Goal: Transaction & Acquisition: Purchase product/service

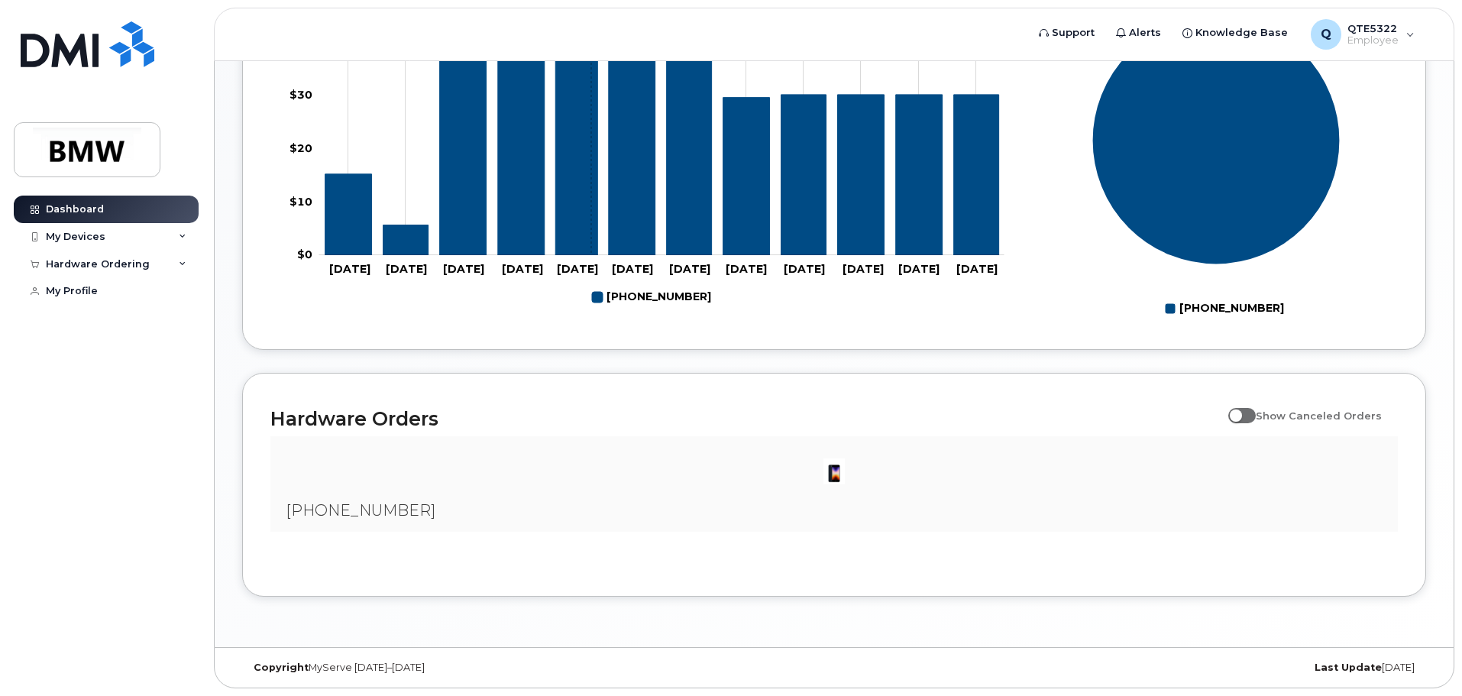
scroll to position [695, 0]
click at [157, 241] on div "My Devices" at bounding box center [106, 237] width 185 height 28
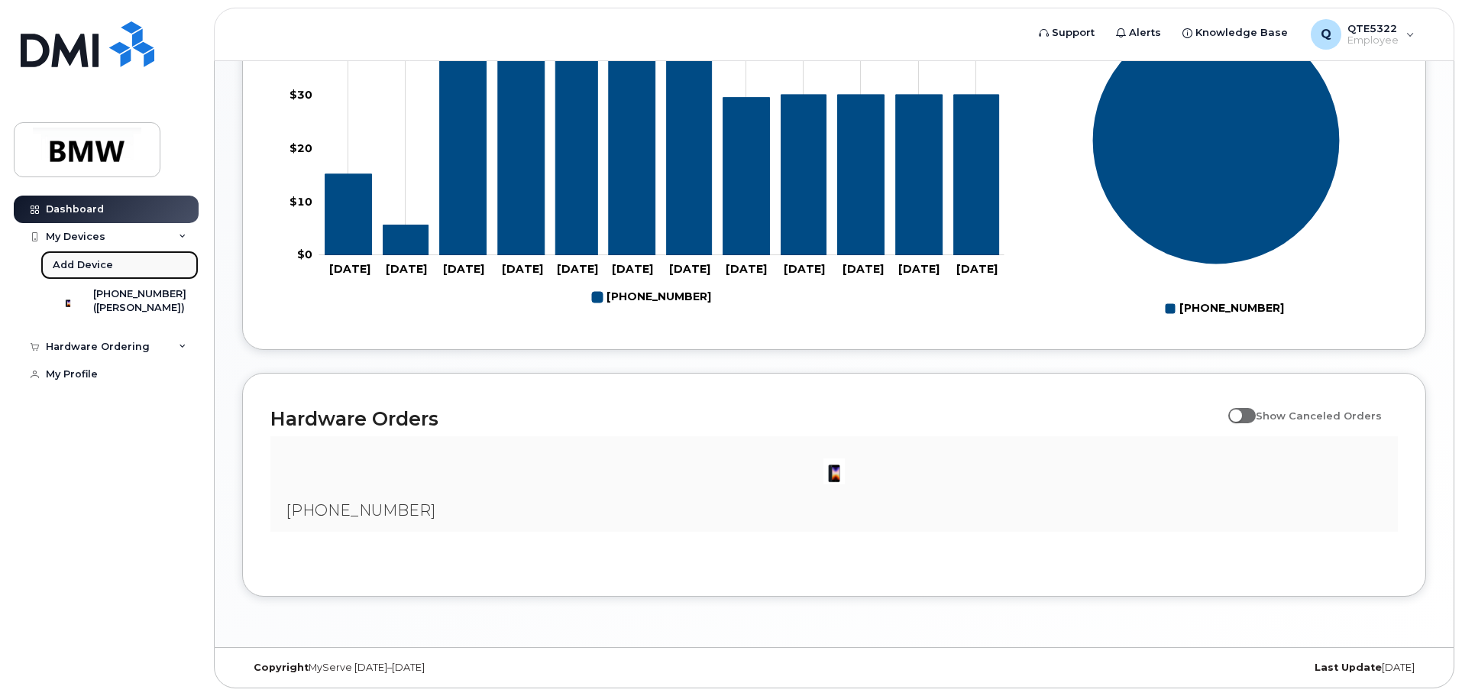
click at [160, 265] on link "Add Device" at bounding box center [119, 265] width 158 height 29
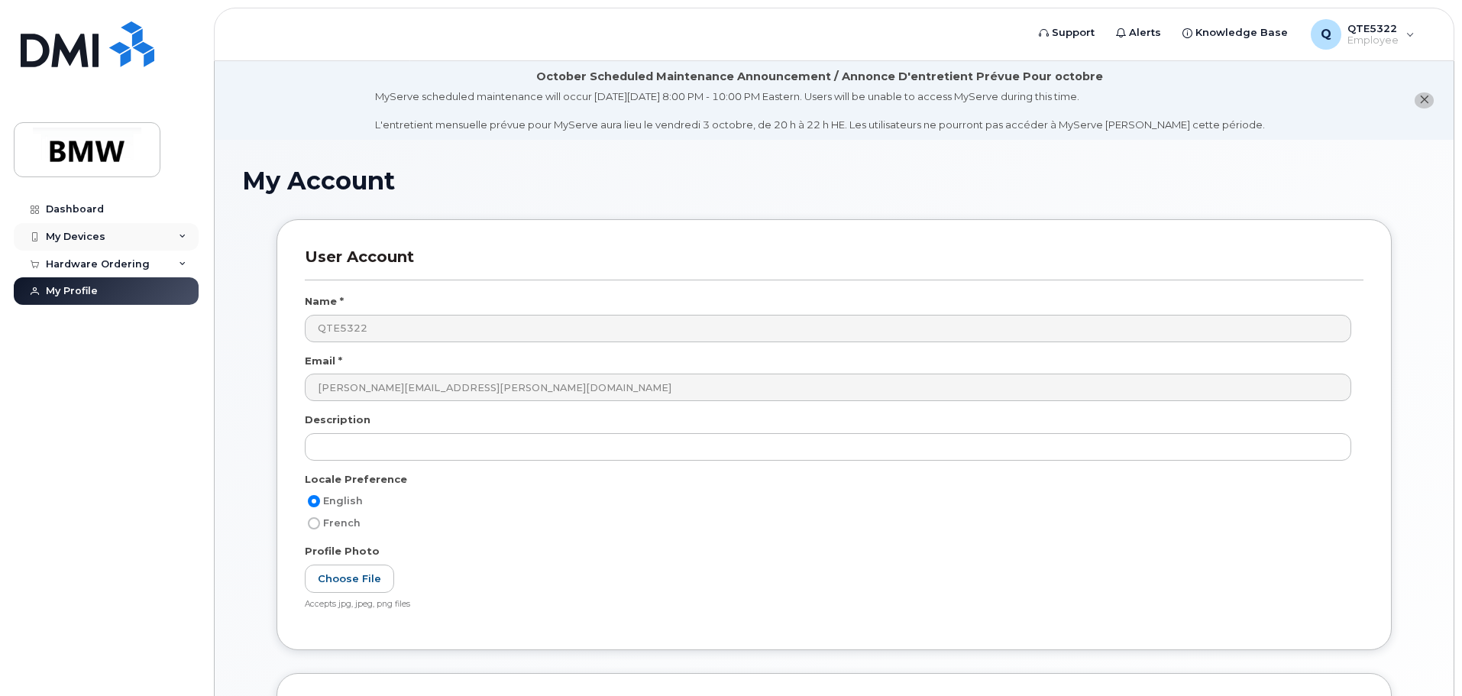
click at [147, 232] on div "My Devices" at bounding box center [106, 237] width 185 height 28
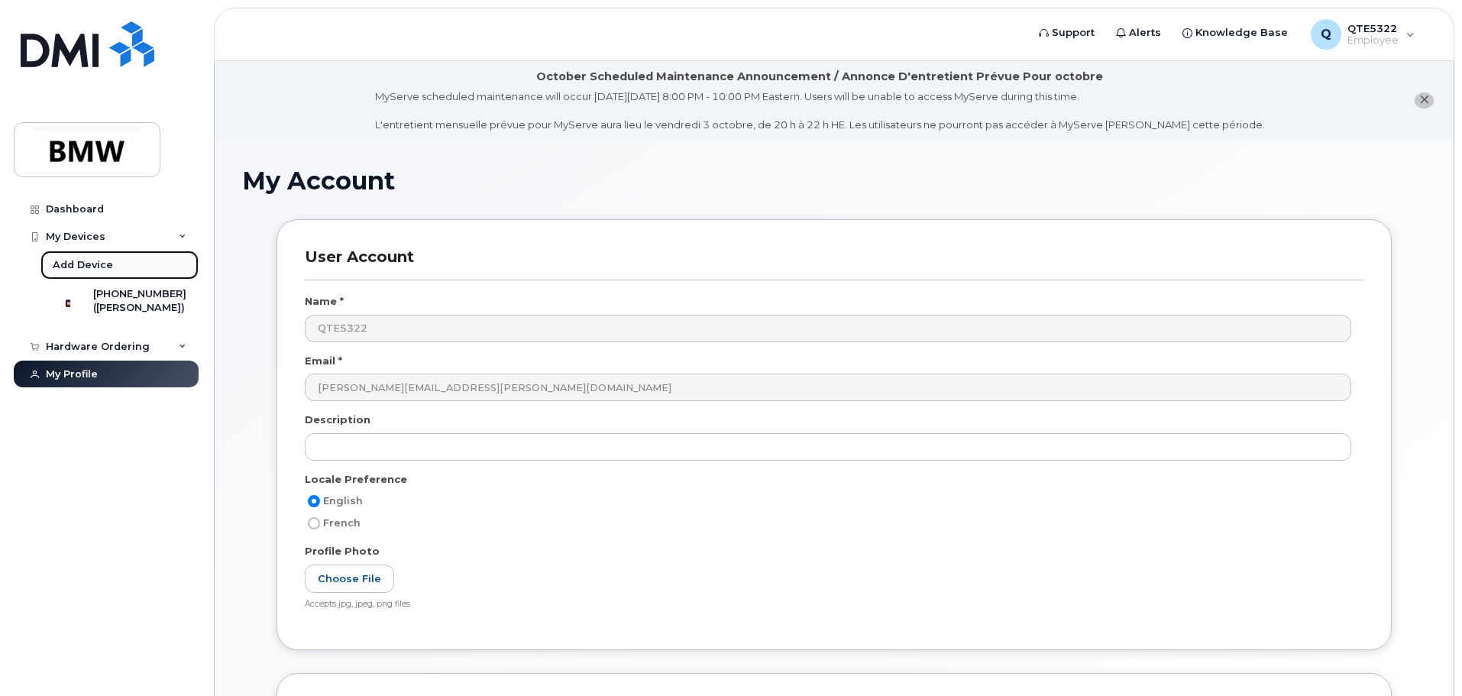
click at [96, 265] on div "Add Device" at bounding box center [83, 265] width 60 height 14
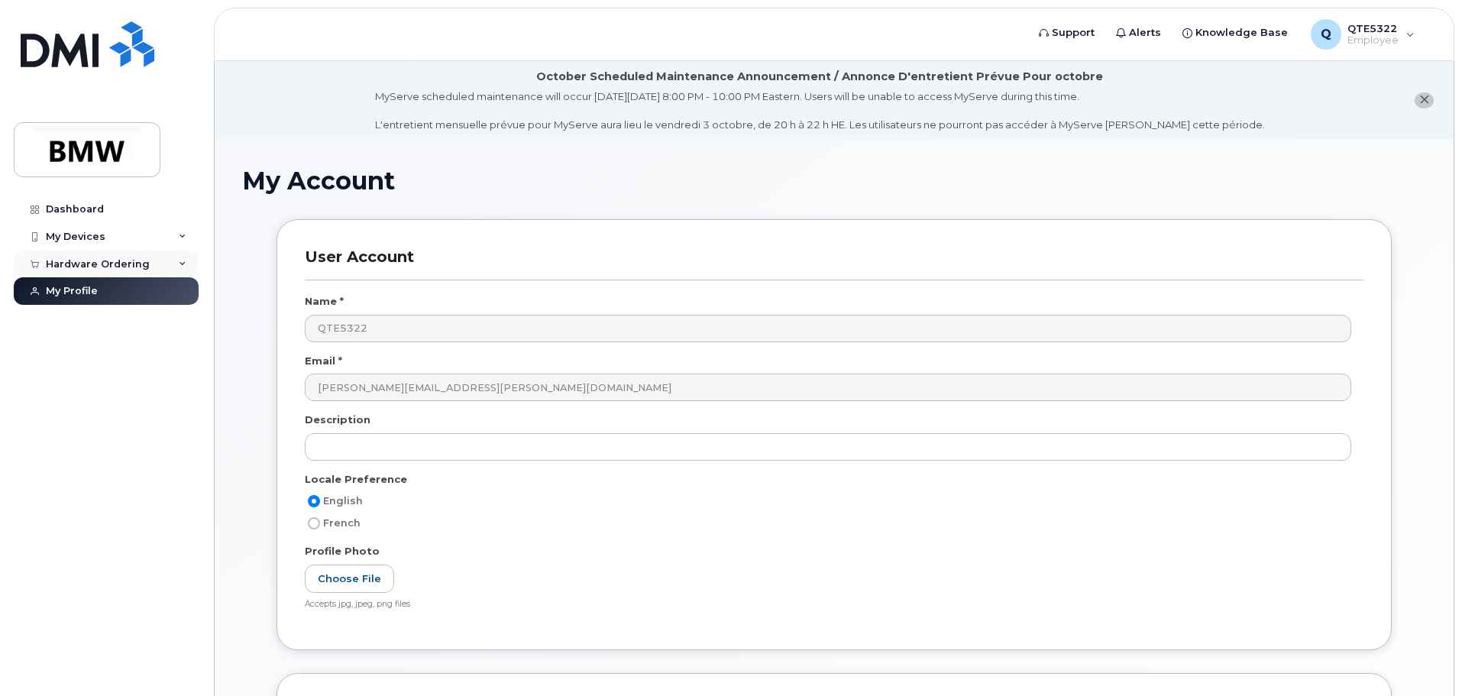
click at [144, 269] on div "Hardware Ordering" at bounding box center [106, 265] width 185 height 28
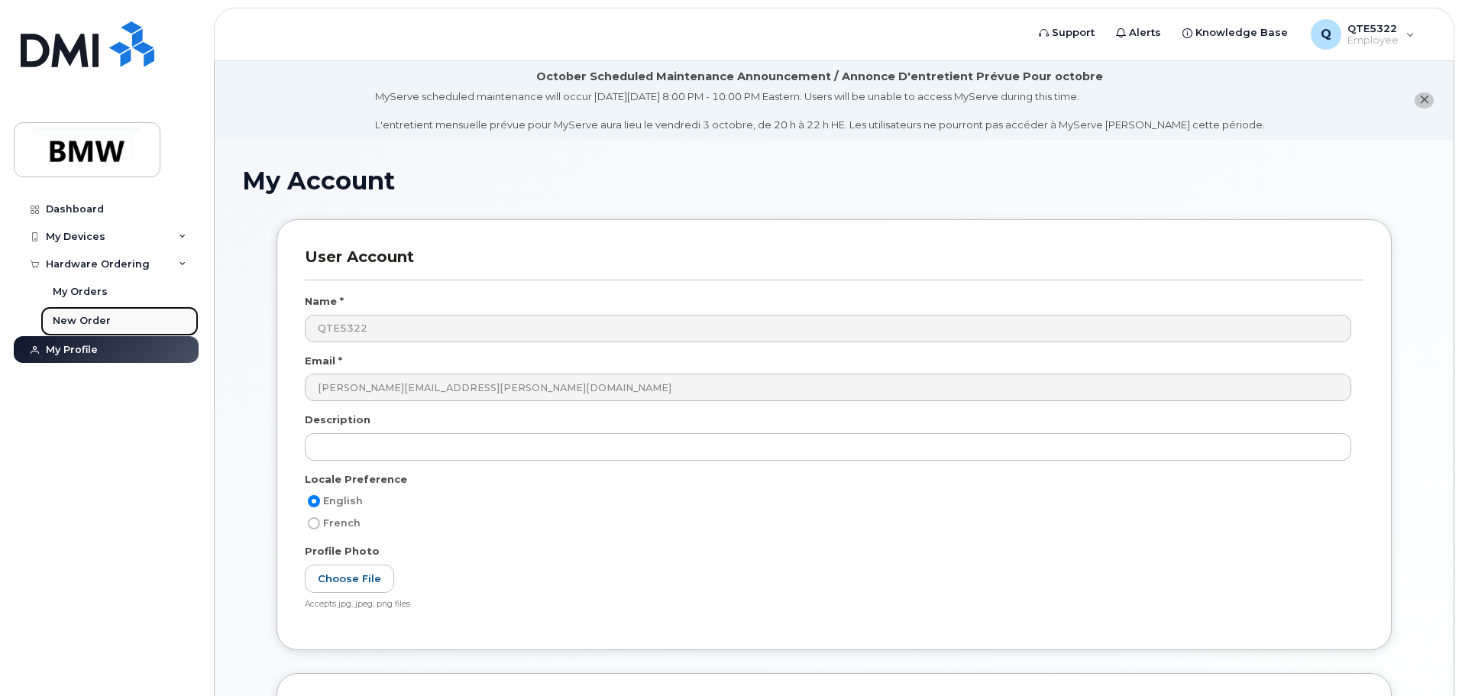
click at [115, 316] on link "New Order" at bounding box center [119, 320] width 158 height 29
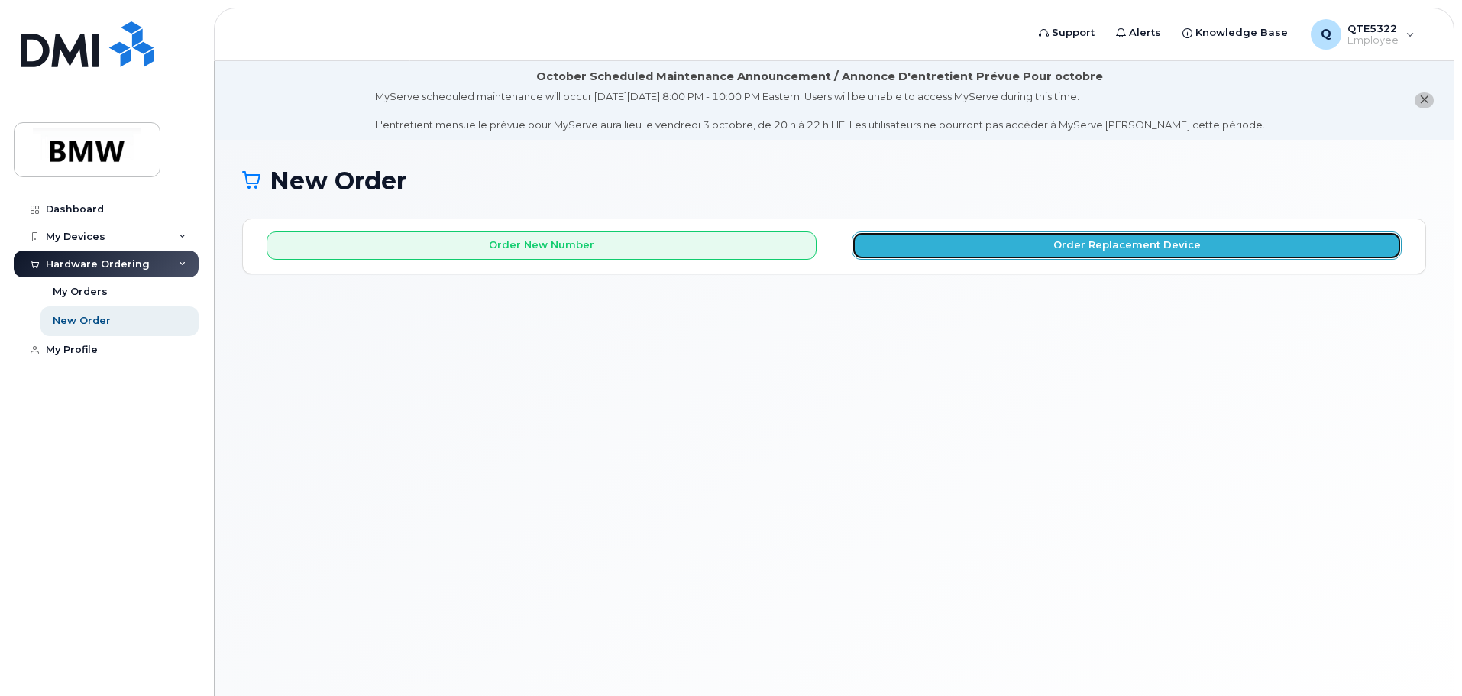
click at [1064, 243] on button "Order Replacement Device" at bounding box center [1127, 246] width 550 height 28
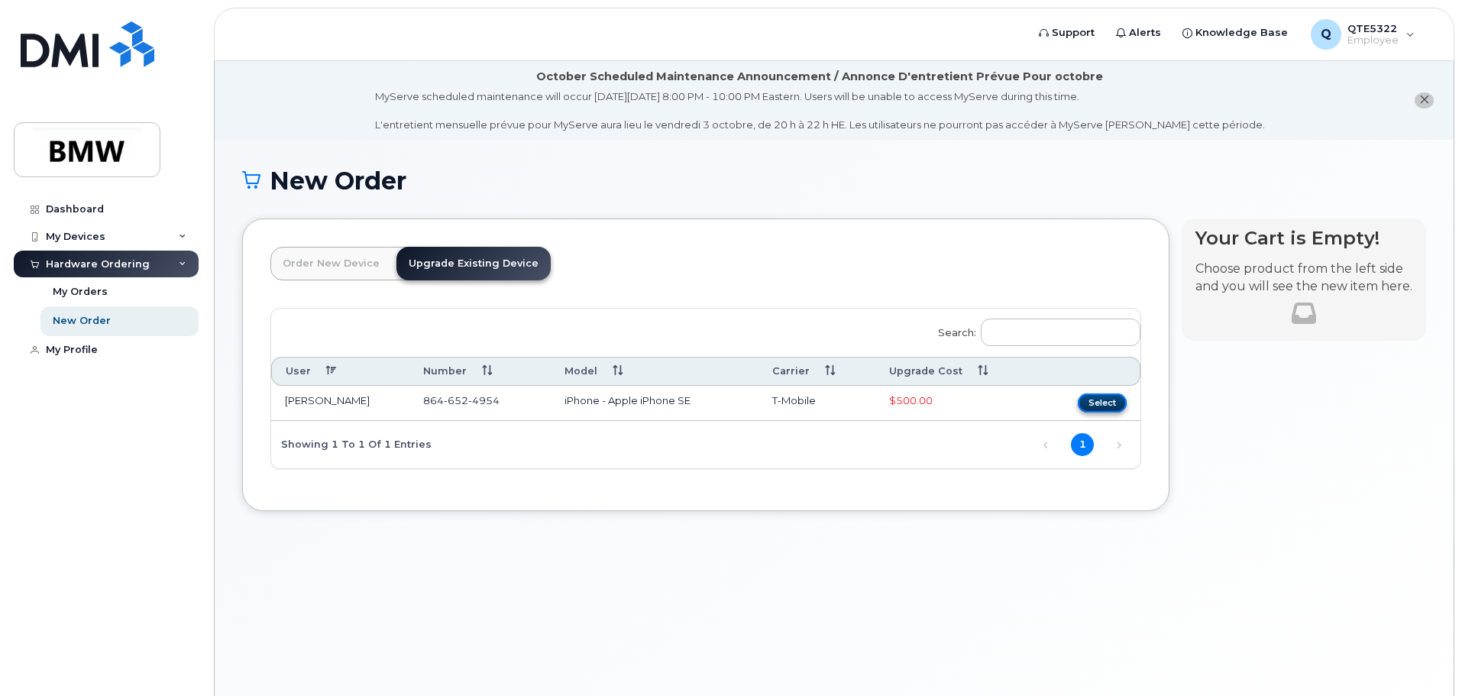
click at [1109, 405] on button "Select" at bounding box center [1102, 402] width 49 height 19
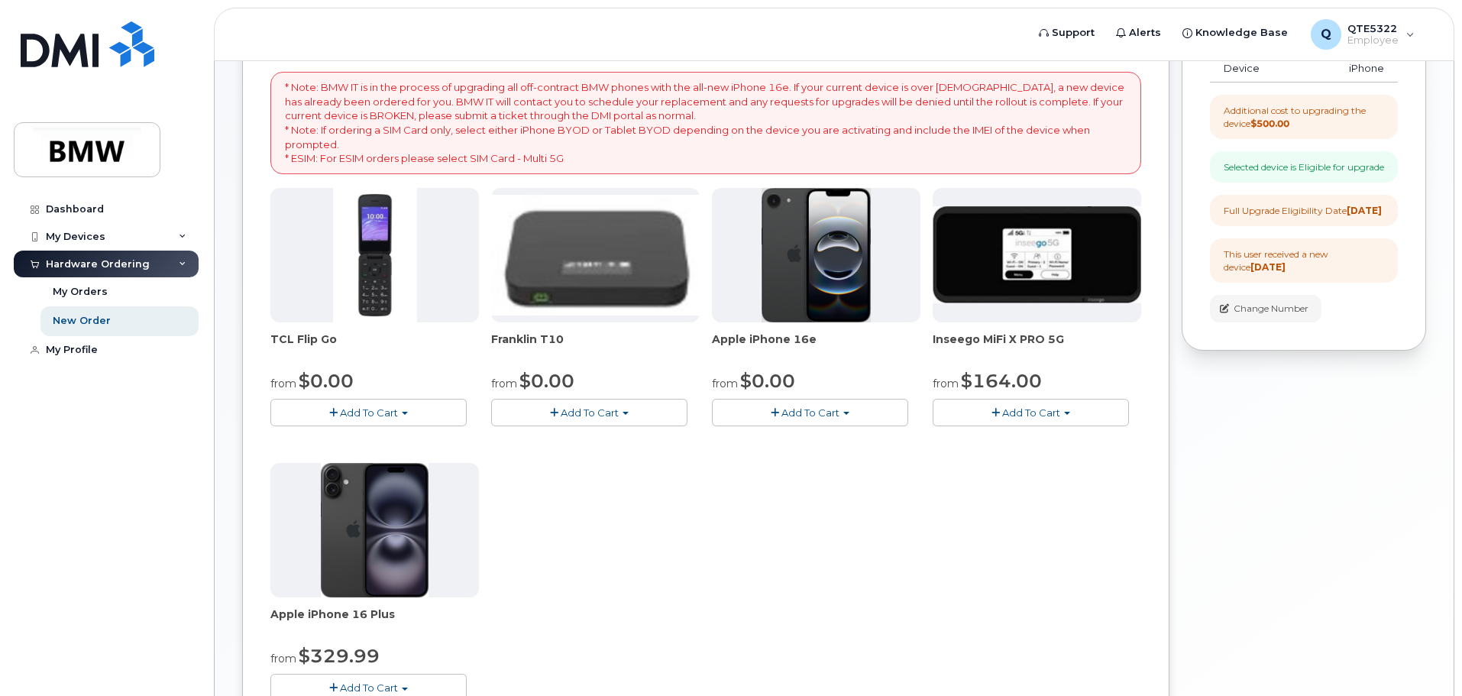
scroll to position [306, 0]
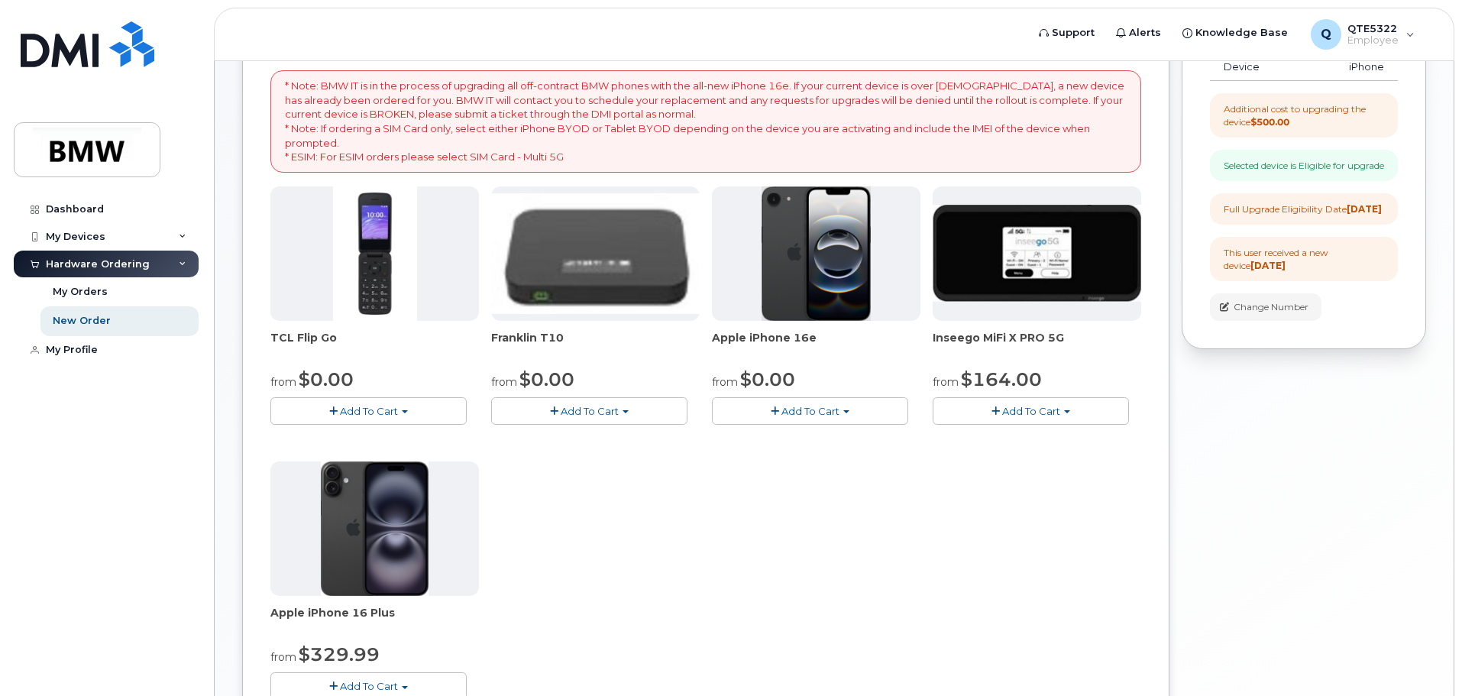
click at [788, 421] on button "Add To Cart" at bounding box center [810, 410] width 196 height 27
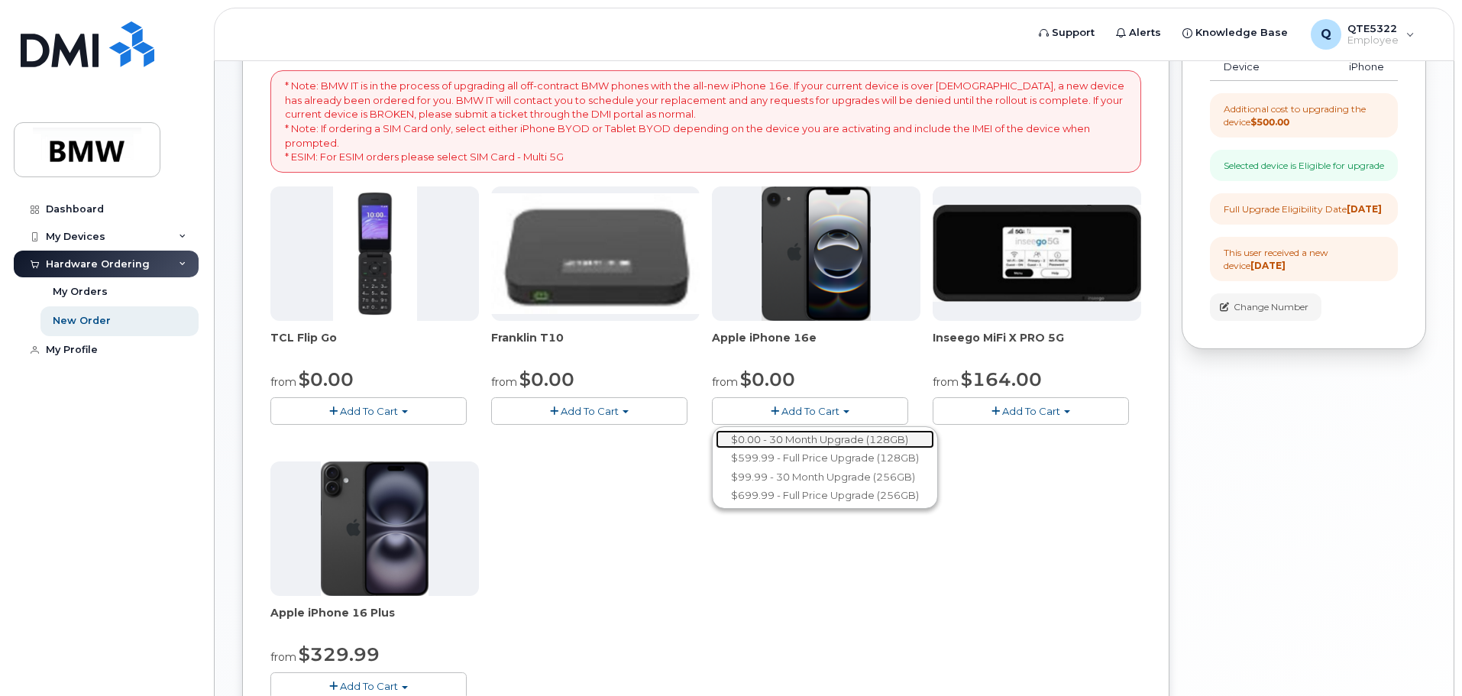
click at [819, 439] on link "$0.00 - 30 Month Upgrade (128GB)" at bounding box center [825, 439] width 219 height 19
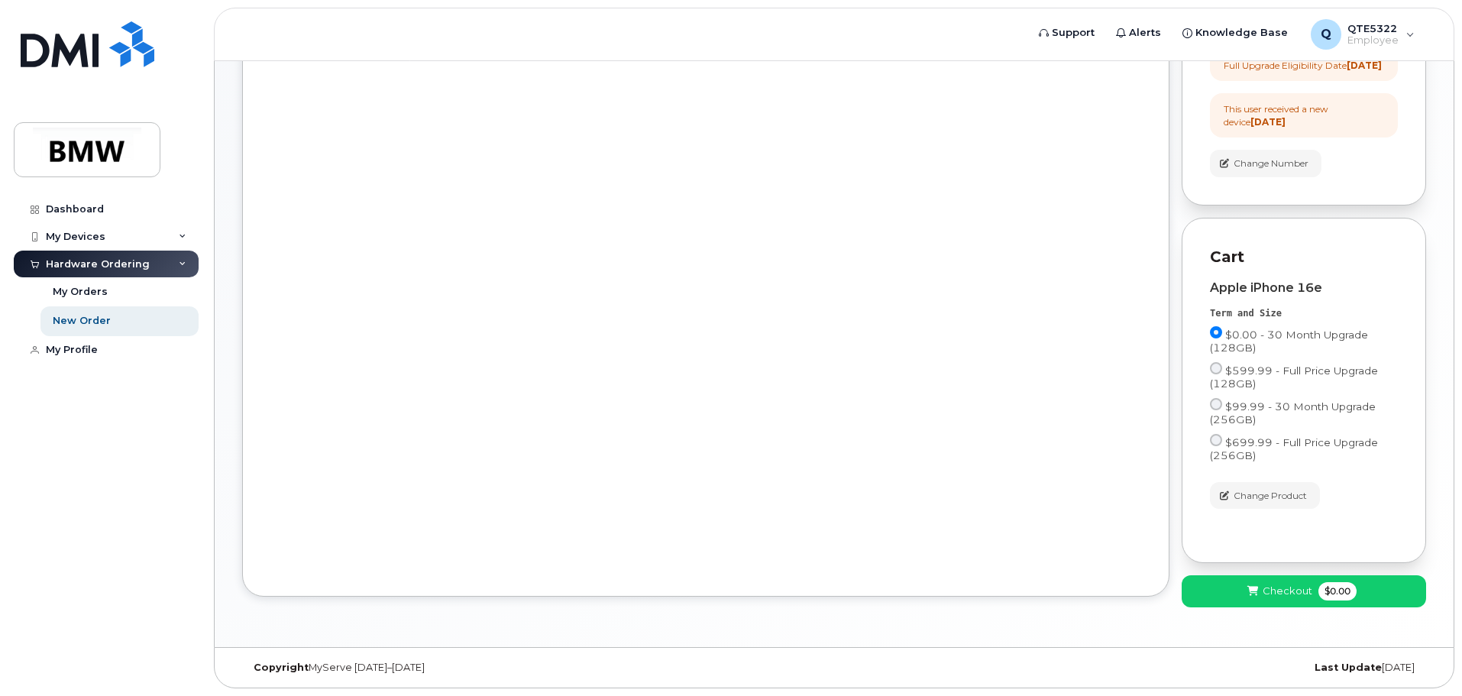
scroll to position [475, 0]
click at [1289, 594] on span "Checkout" at bounding box center [1288, 591] width 50 height 15
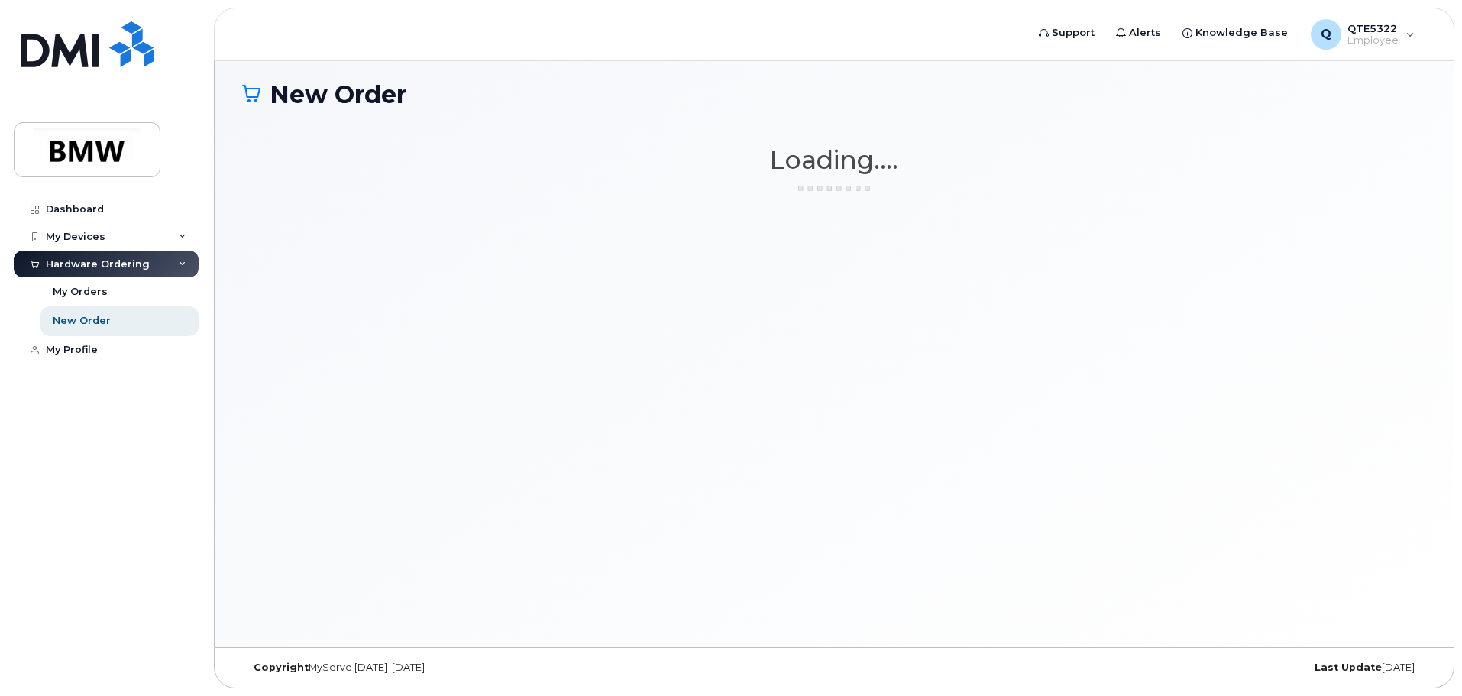
scroll to position [86, 0]
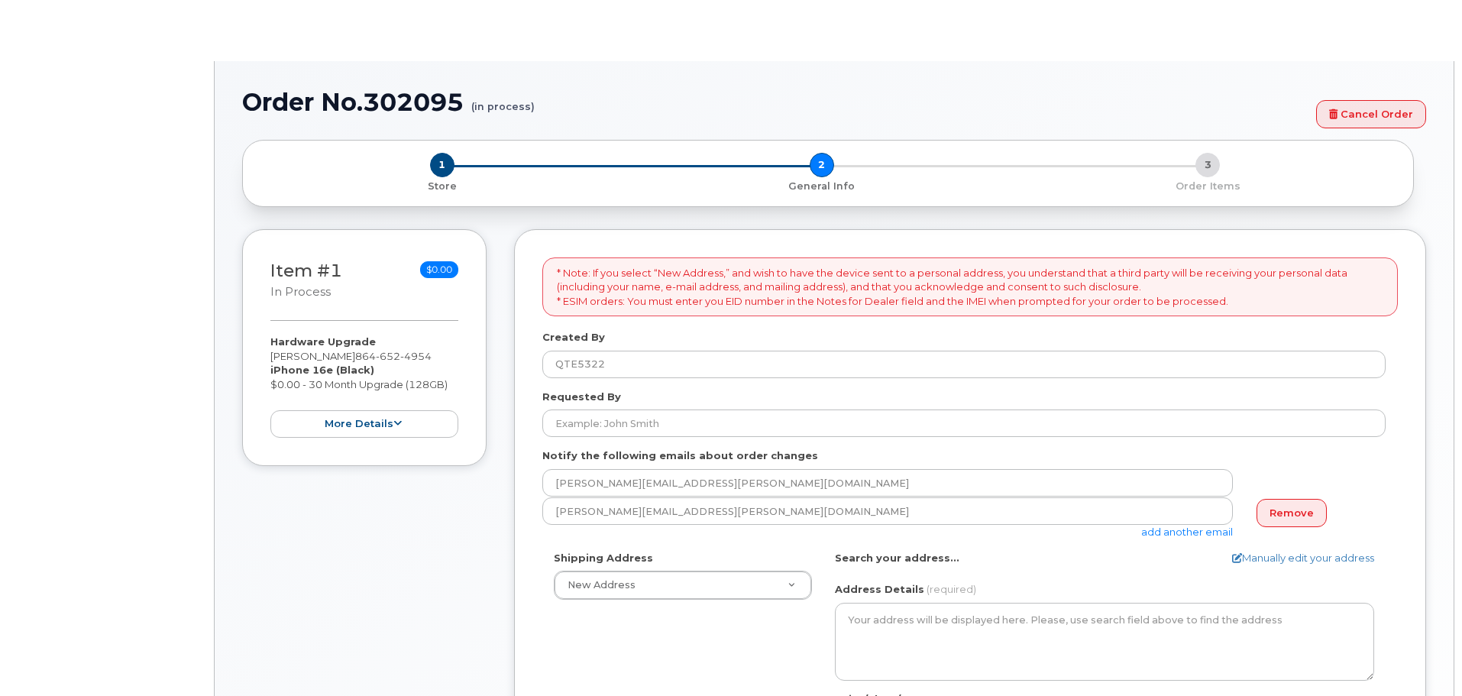
select select
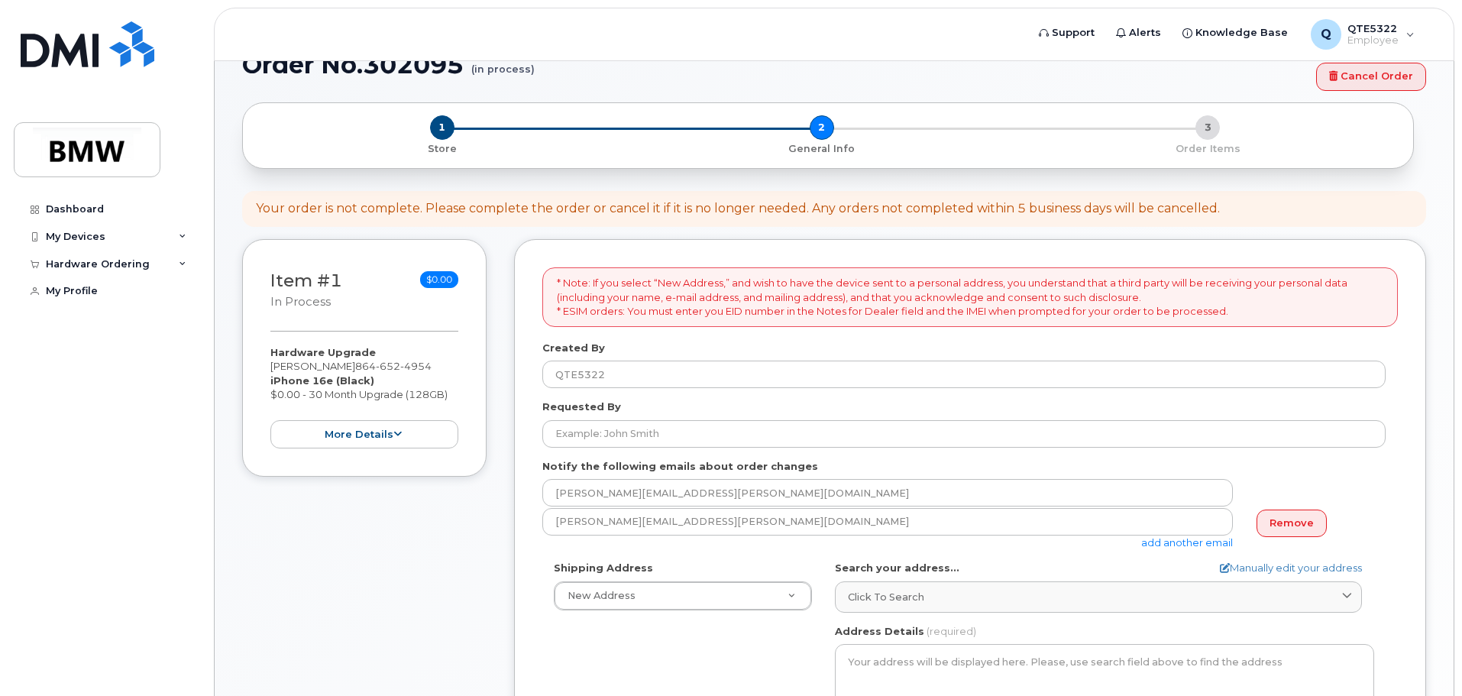
scroll to position [199, 0]
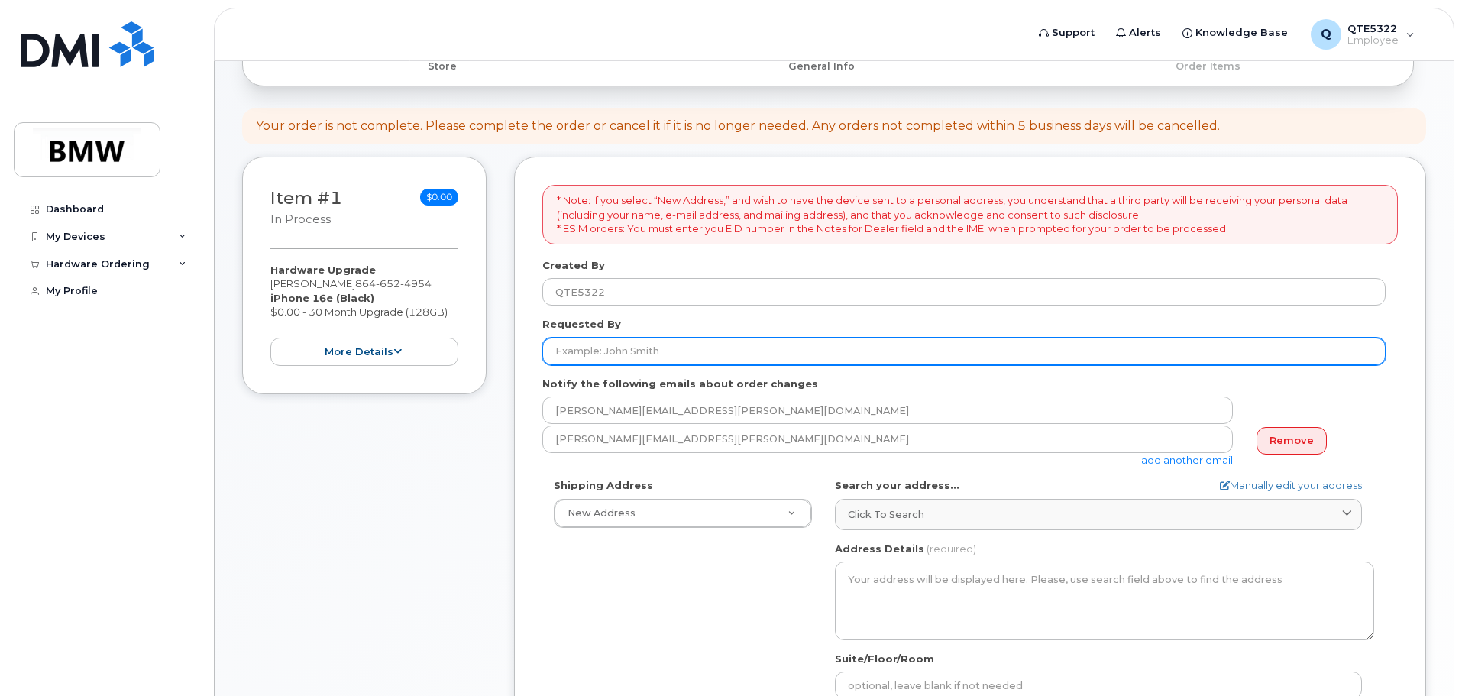
click at [752, 357] on input "Requested By" at bounding box center [964, 352] width 844 height 28
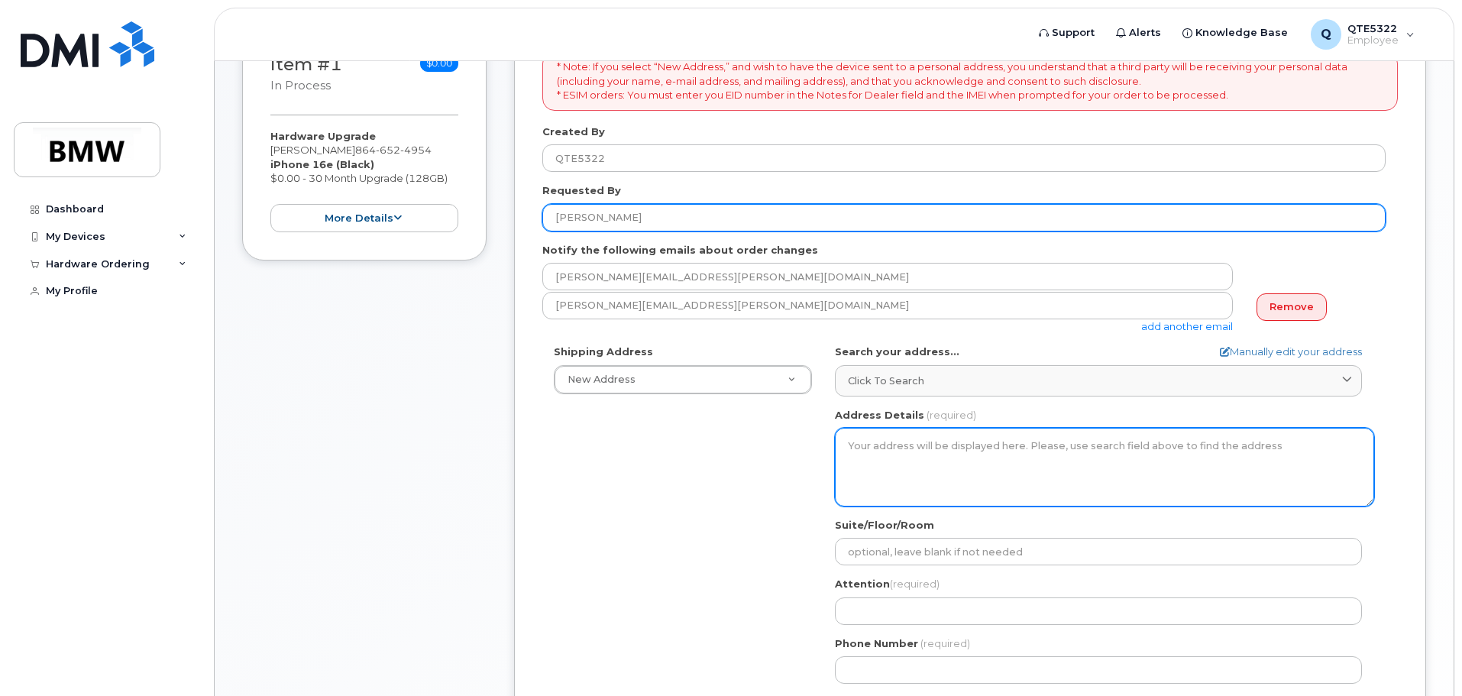
scroll to position [351, 0]
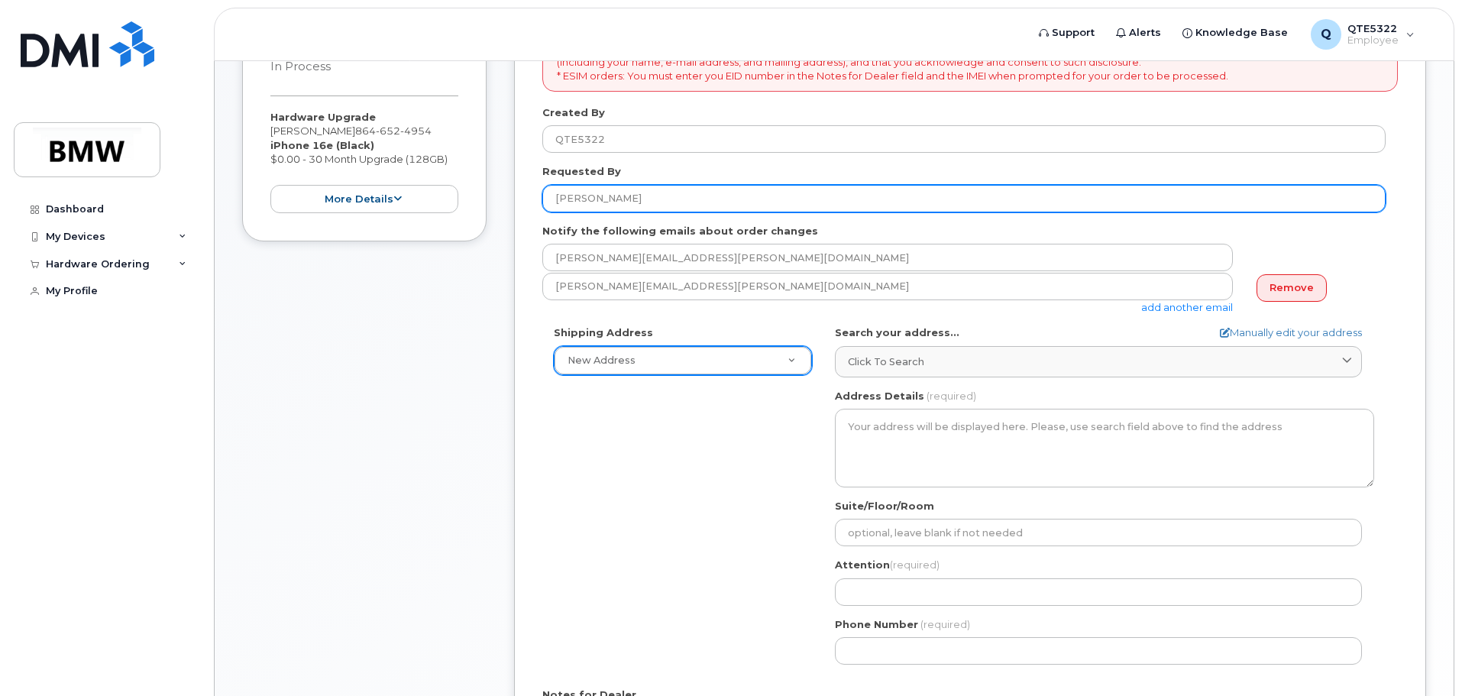
type input "[PERSON_NAME]"
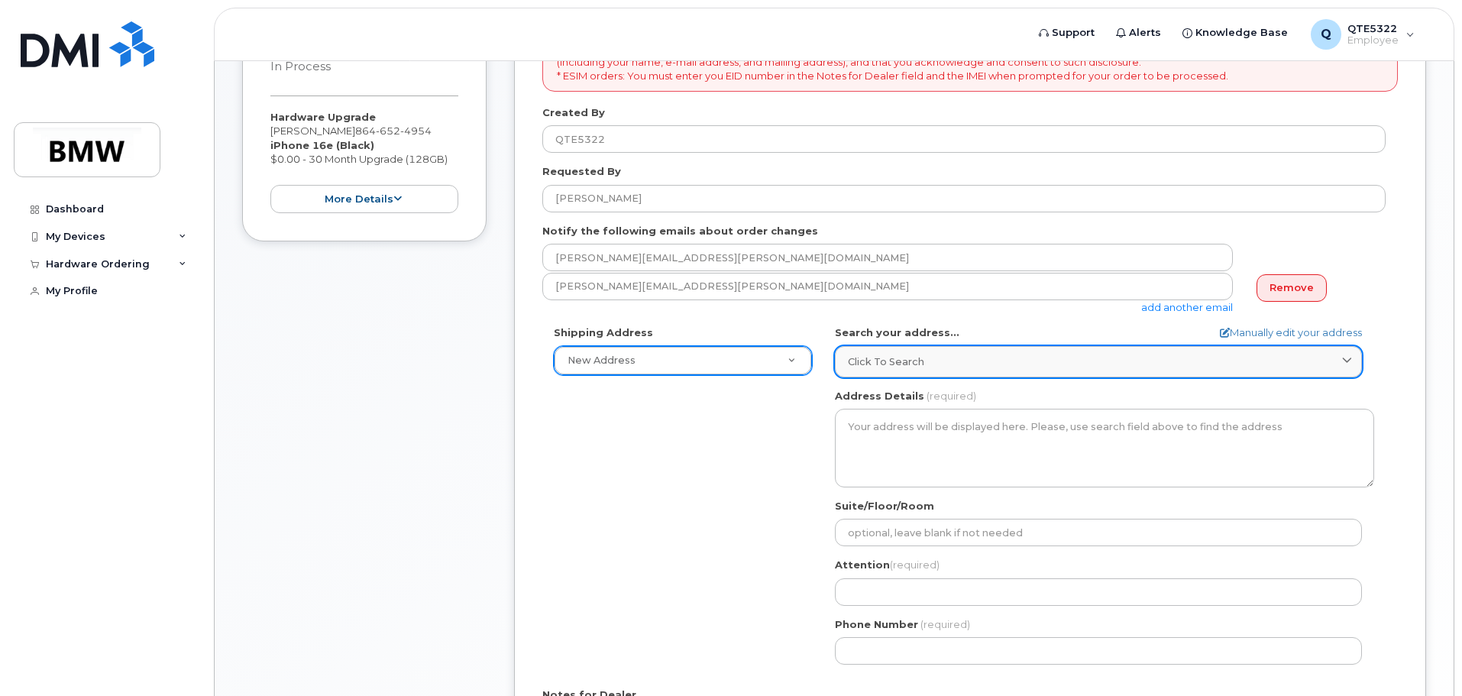
click at [958, 357] on div "Click to search" at bounding box center [1098, 362] width 501 height 15
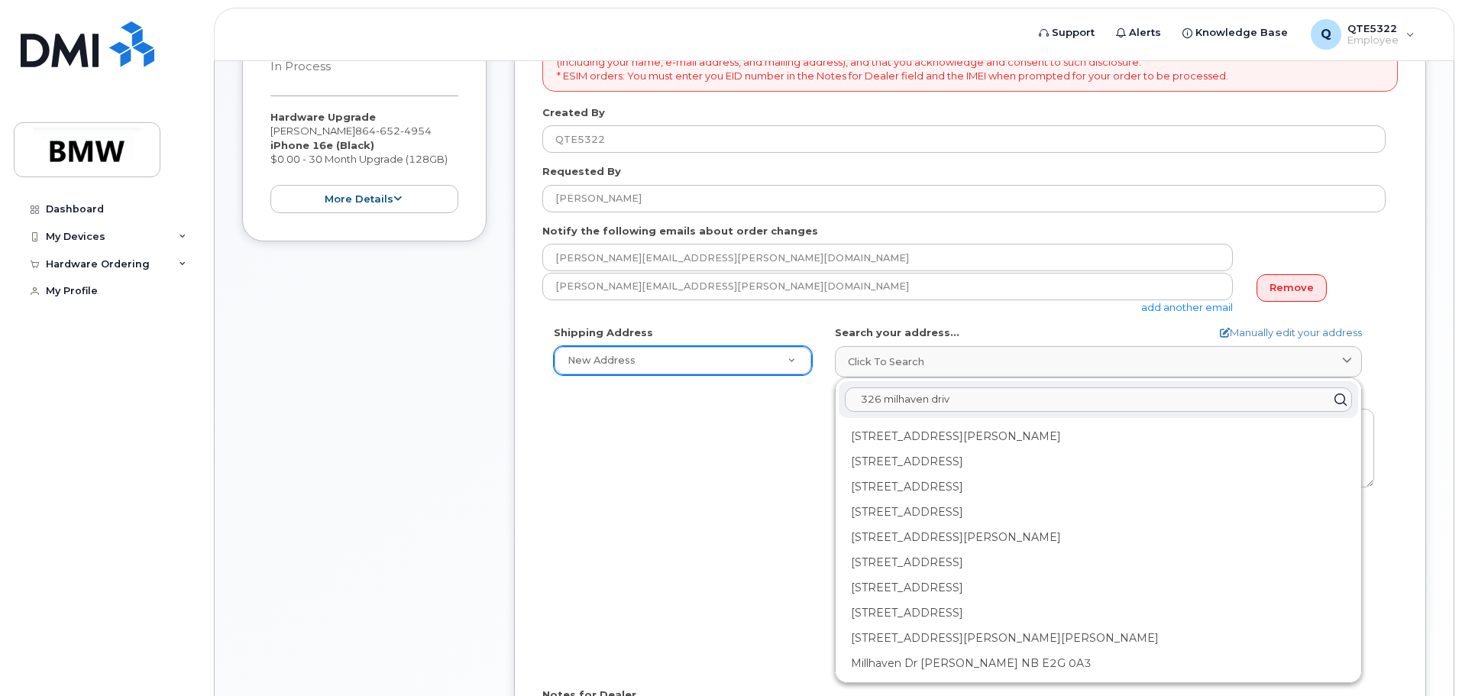
type input "326 milhaven drive"
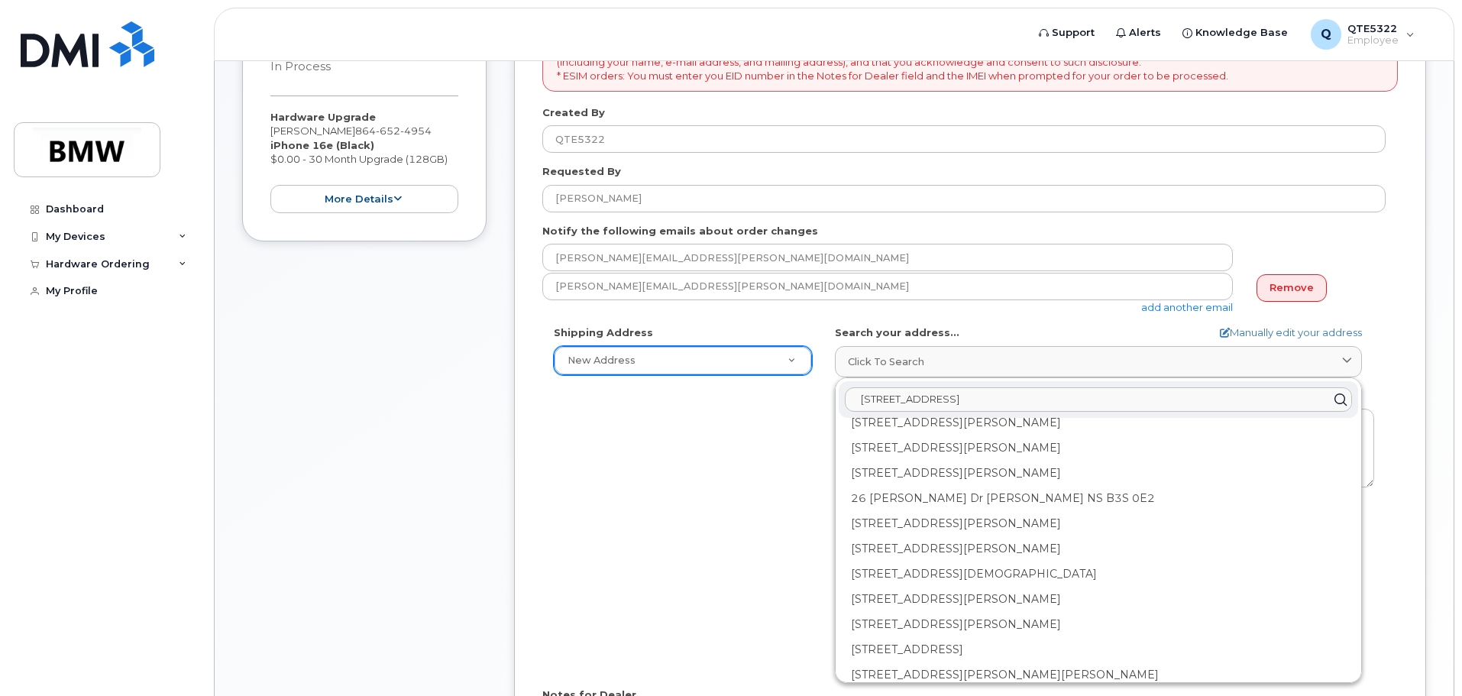
scroll to position [0, 0]
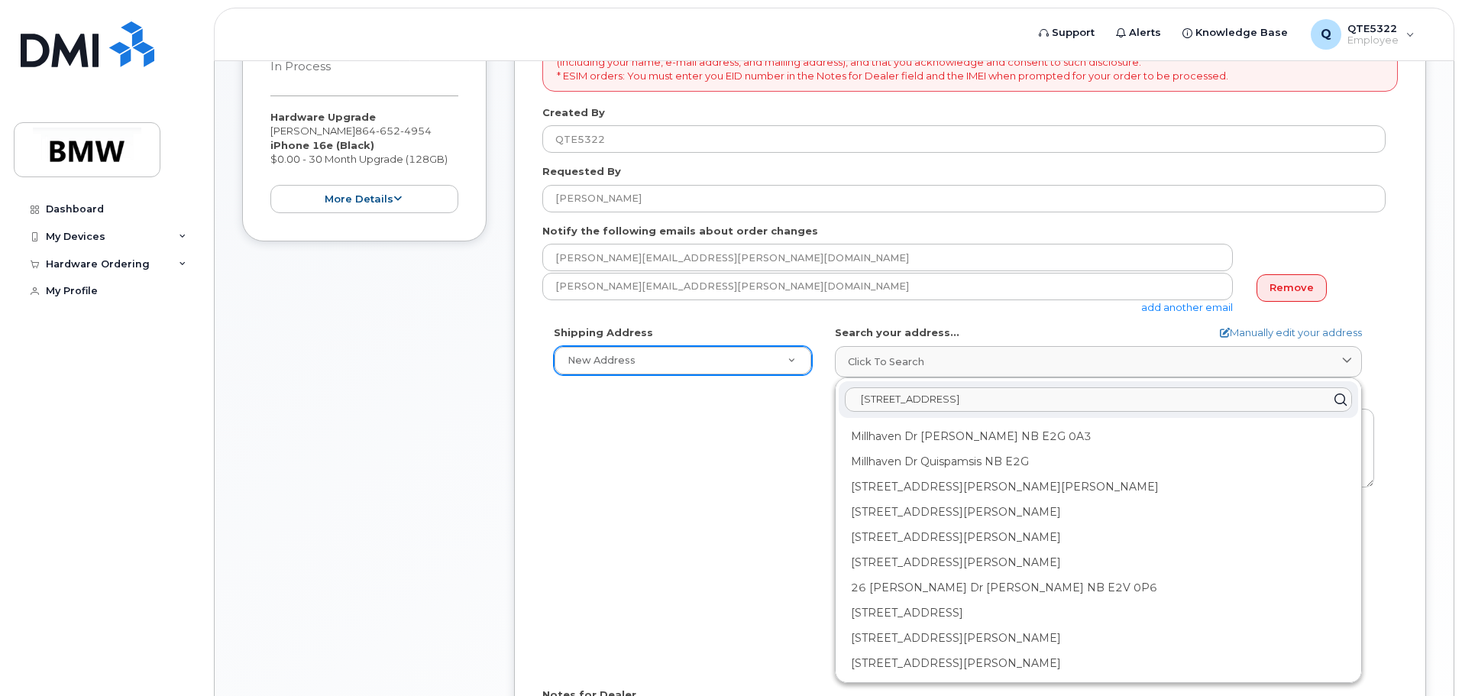
click at [912, 398] on input "326 milhaven drive" at bounding box center [1098, 399] width 507 height 24
drag, startPoint x: 1002, startPoint y: 395, endPoint x: 779, endPoint y: 410, distance: 222.9
click at [779, 410] on div "Shipping Address New Address New Address BMW MC Plant BMW North America Financi…" at bounding box center [964, 500] width 844 height 351
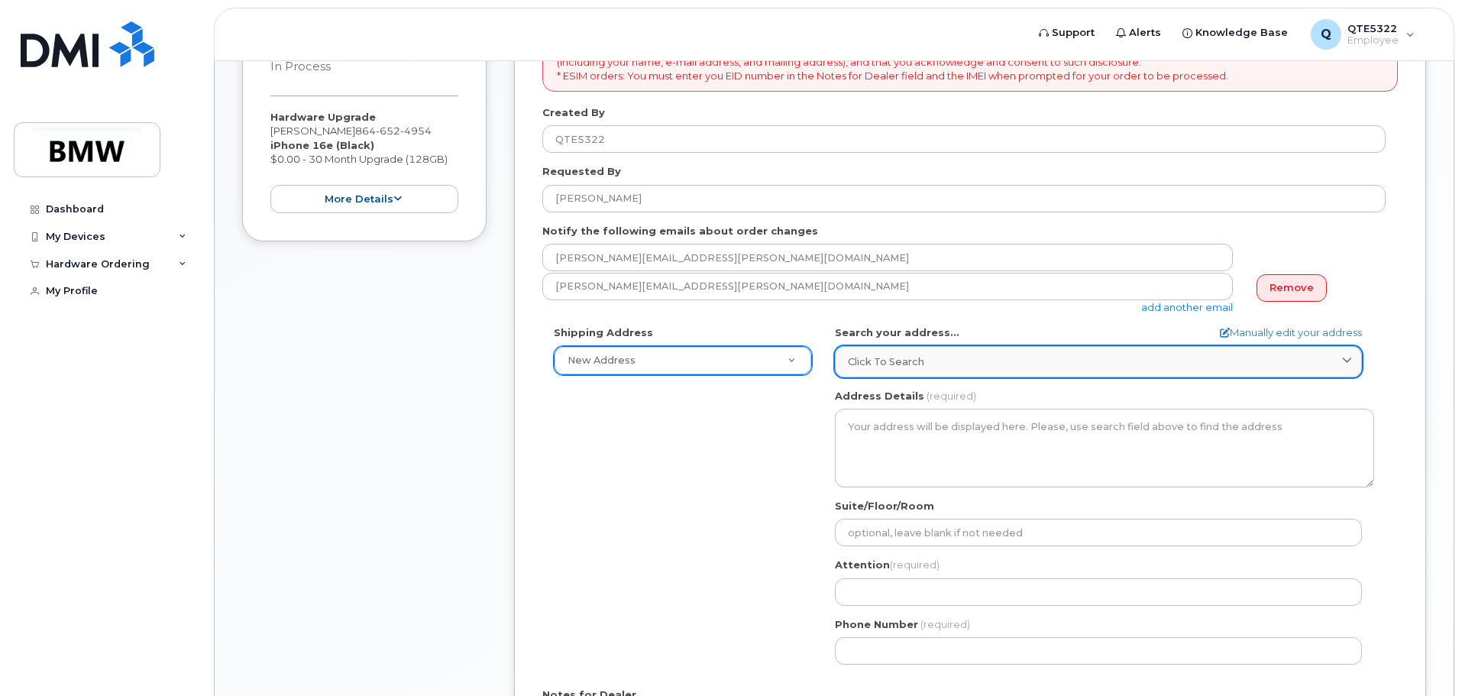
click at [1014, 363] on div "Click to search" at bounding box center [1098, 362] width 501 height 15
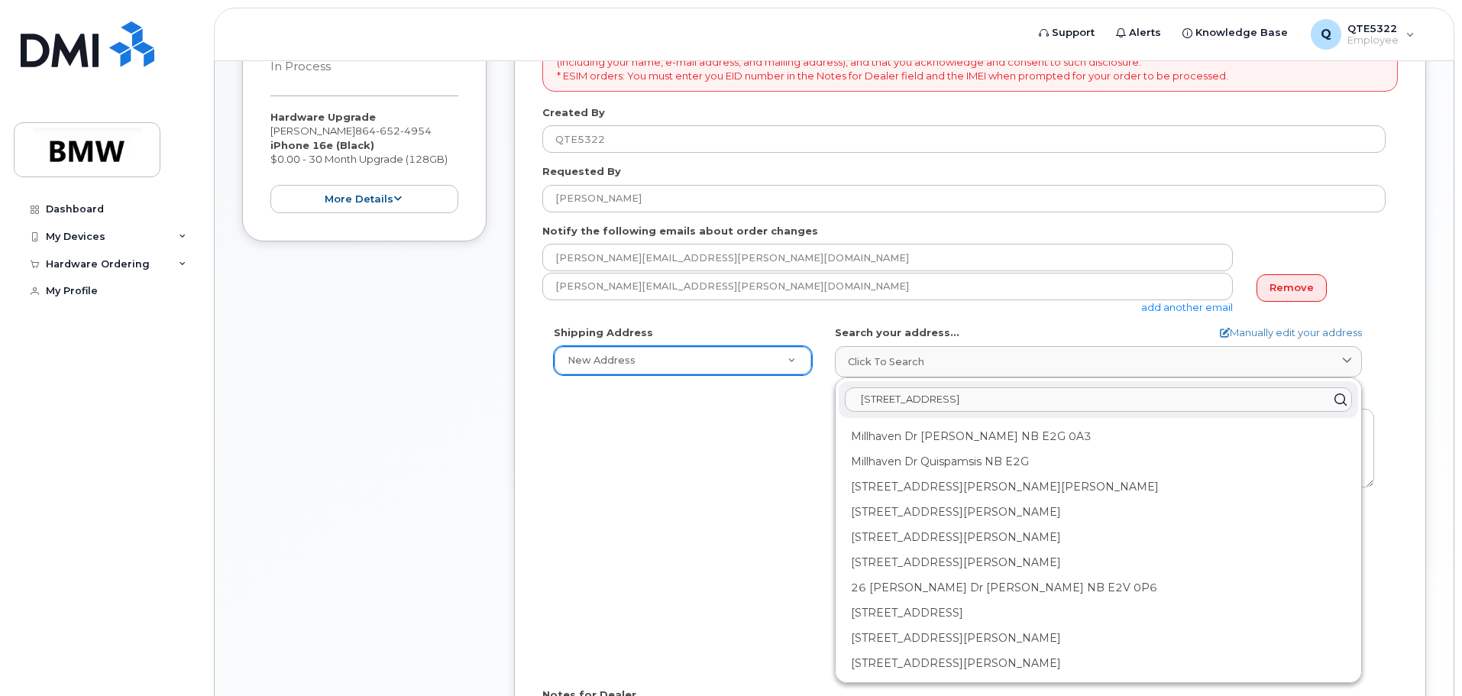
type input "326 Milhaven Drive"
click at [1086, 315] on form "* Note: If you select “New Address,” and wish to have the device sent to a pers…" at bounding box center [970, 415] width 856 height 766
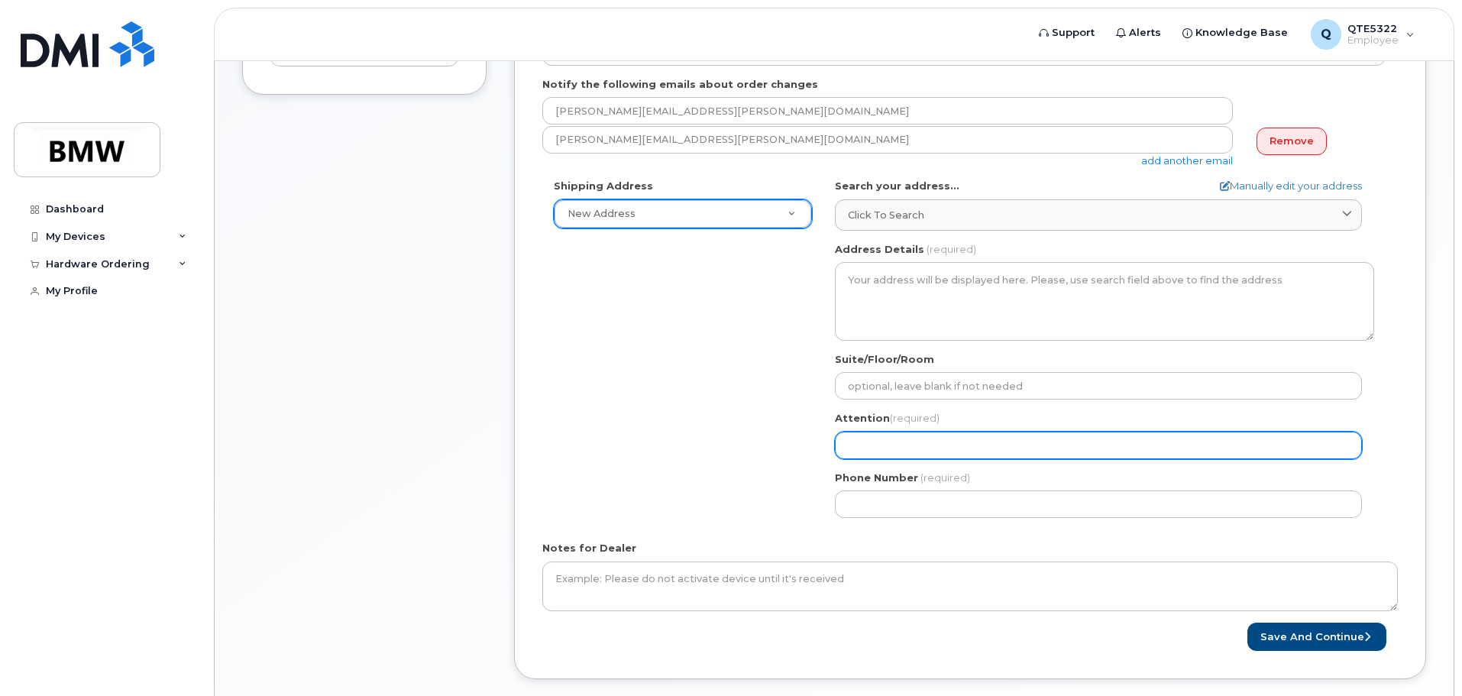
scroll to position [504, 0]
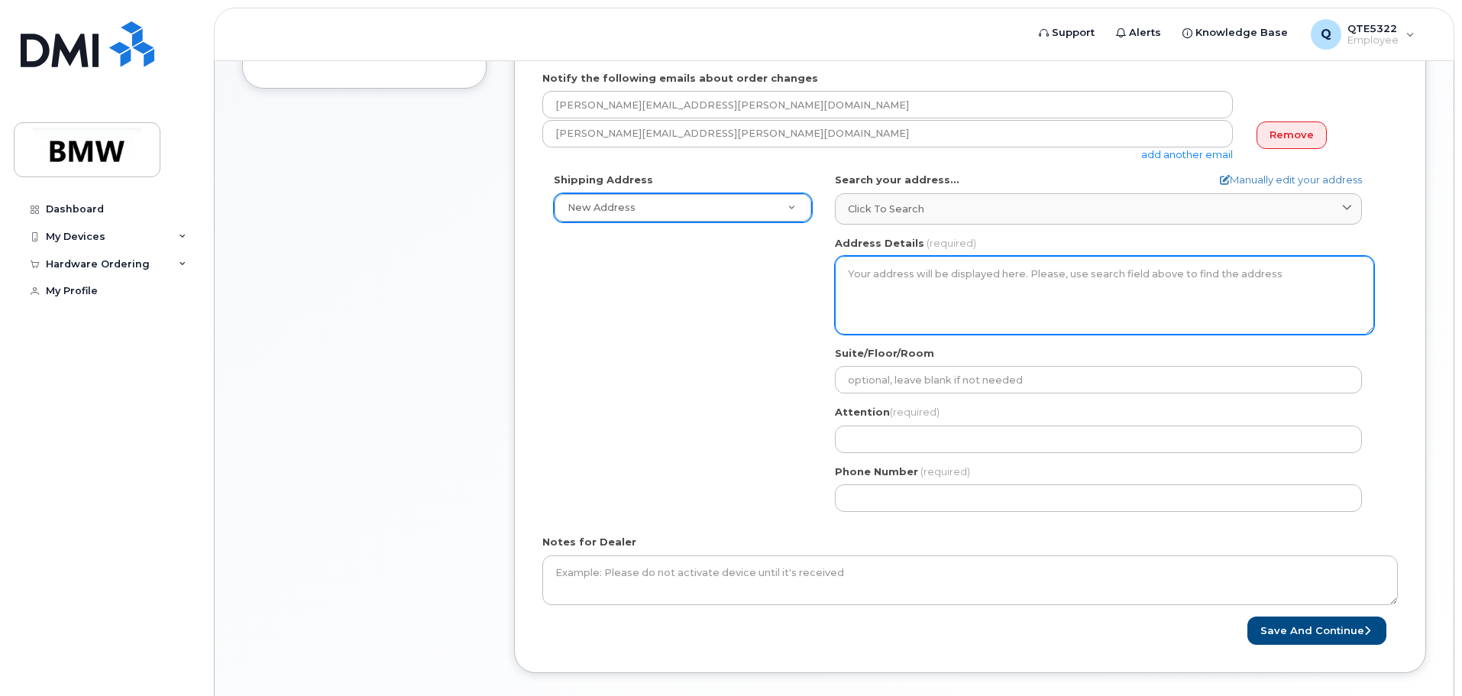
click at [1130, 277] on textarea "Address Details" at bounding box center [1104, 295] width 539 height 78
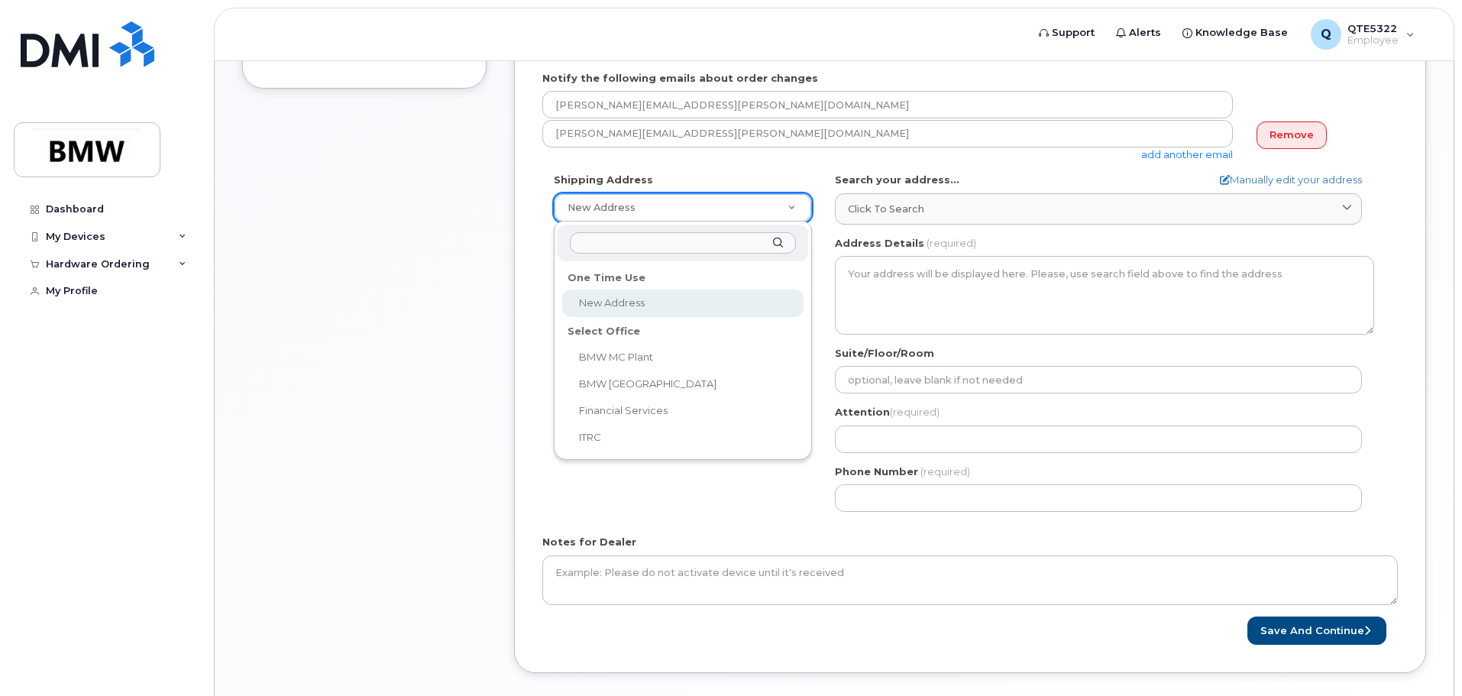
select select
click at [661, 245] on input "text" at bounding box center [683, 243] width 226 height 22
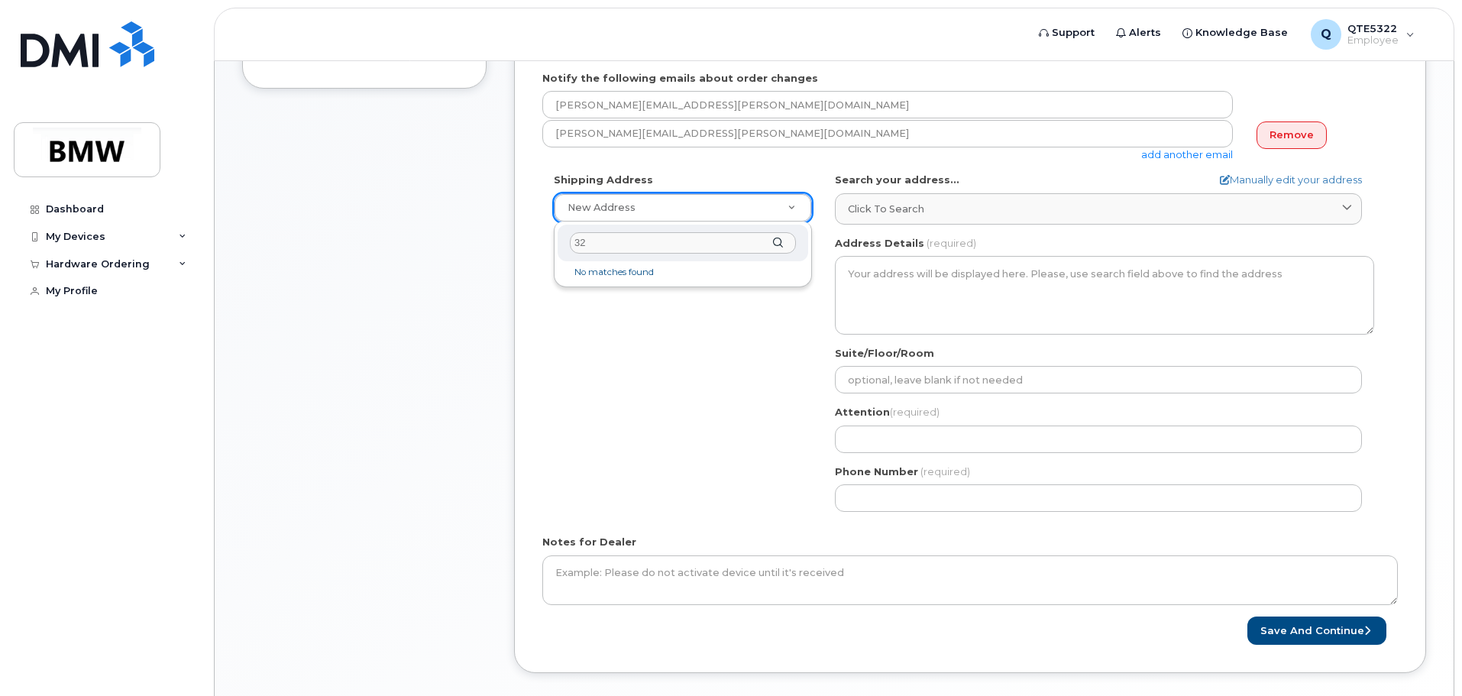
type input "3"
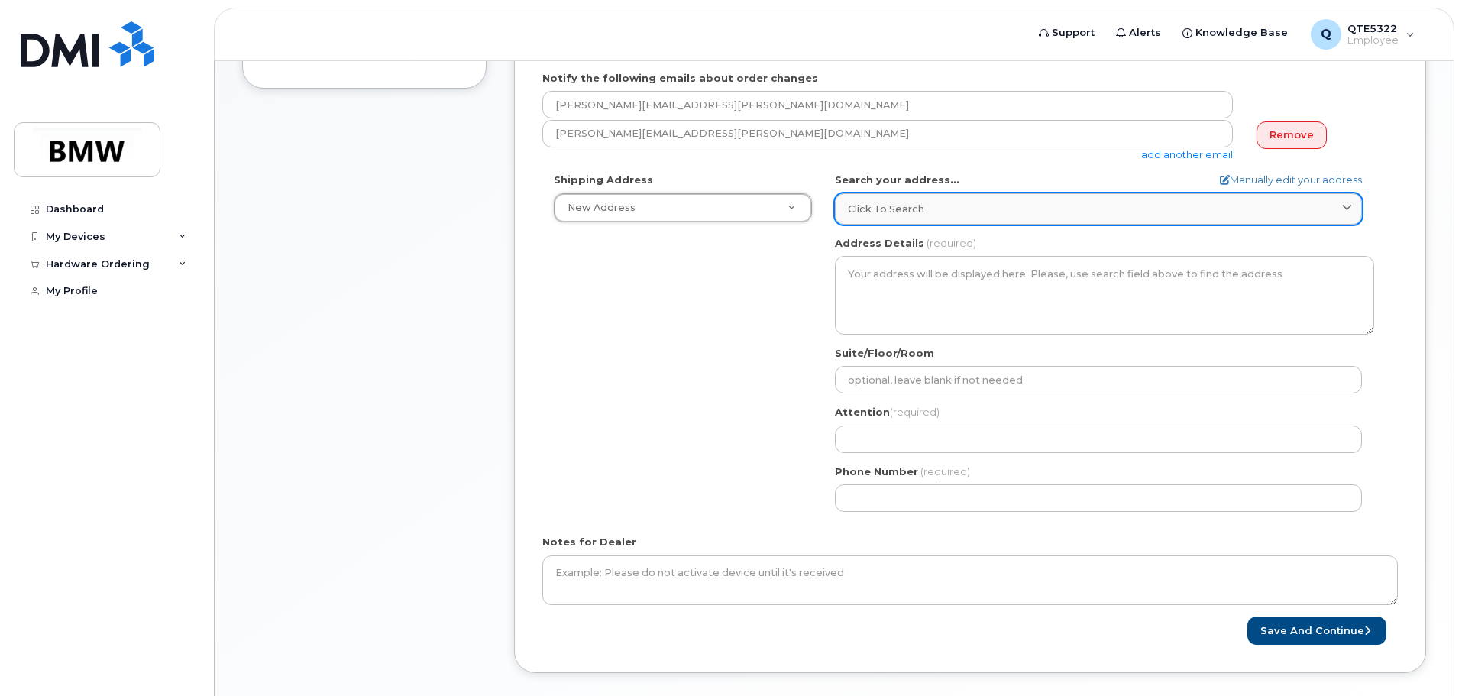
click at [1081, 199] on link "Click to search" at bounding box center [1098, 208] width 527 height 31
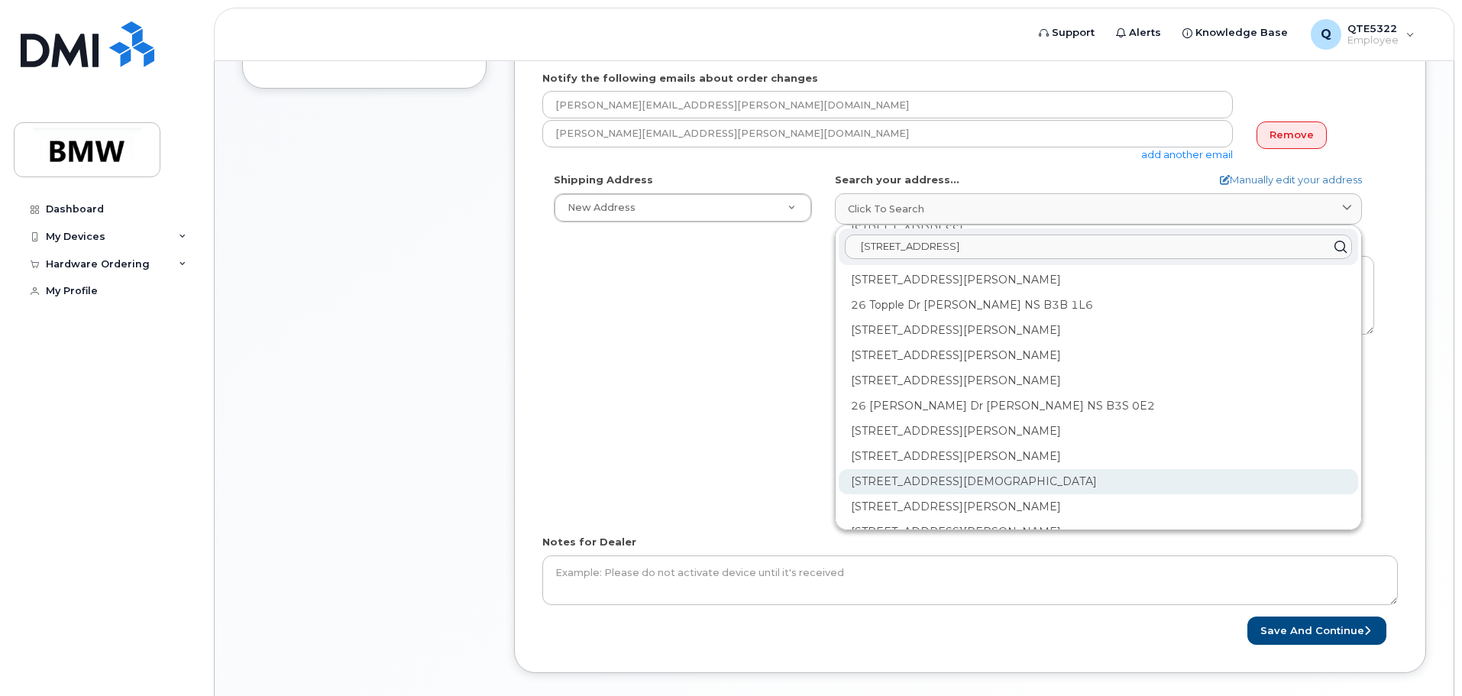
scroll to position [0, 0]
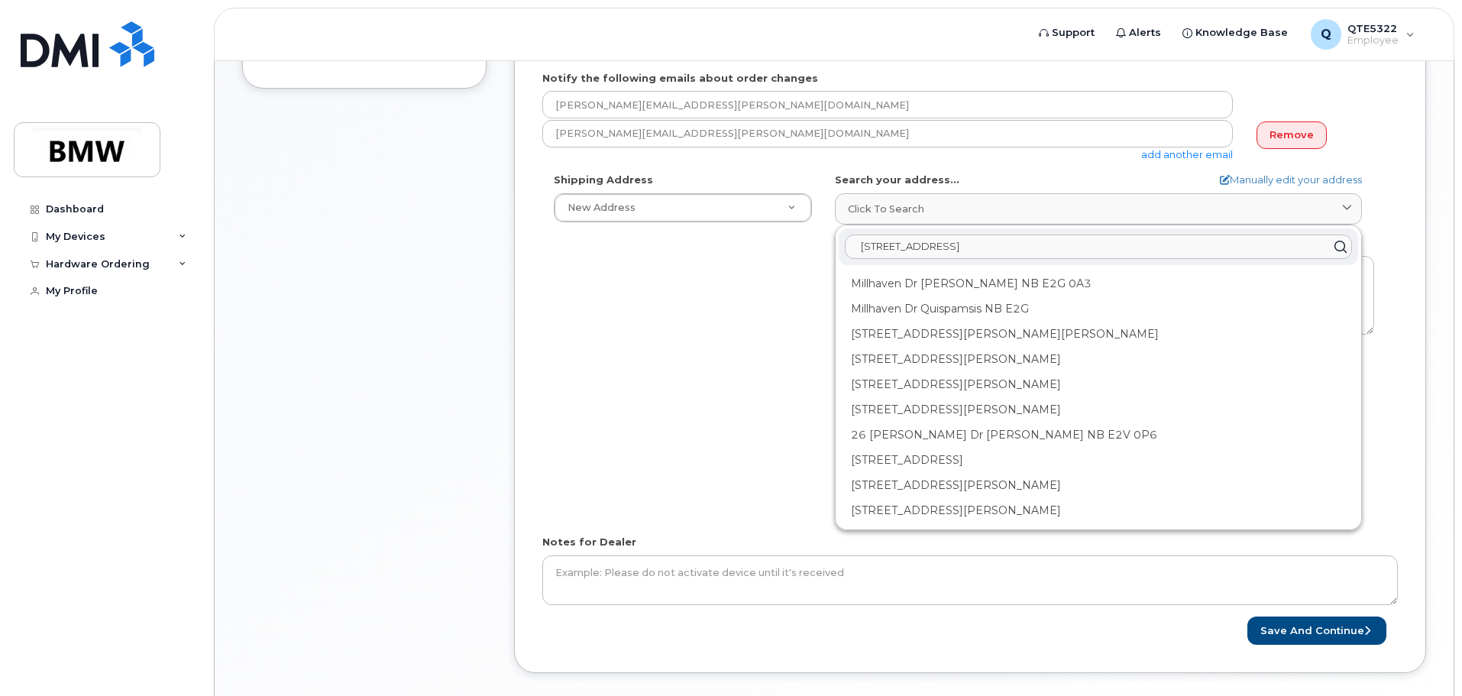
drag, startPoint x: 1019, startPoint y: 244, endPoint x: 590, endPoint y: 283, distance: 431.1
click at [590, 283] on div "Shipping Address New Address New Address BMW MC Plant BMW North America Financi…" at bounding box center [964, 348] width 844 height 351
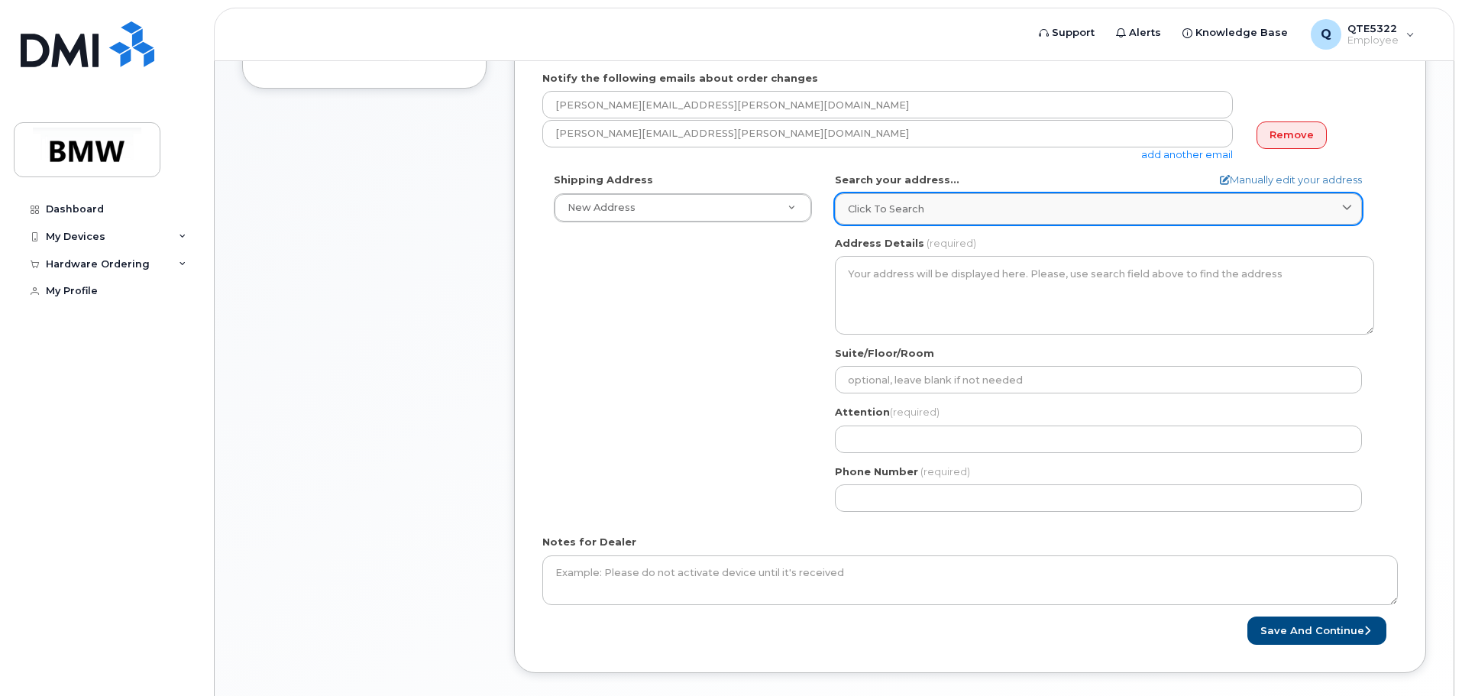
click at [930, 202] on div "Click to search" at bounding box center [1098, 209] width 501 height 15
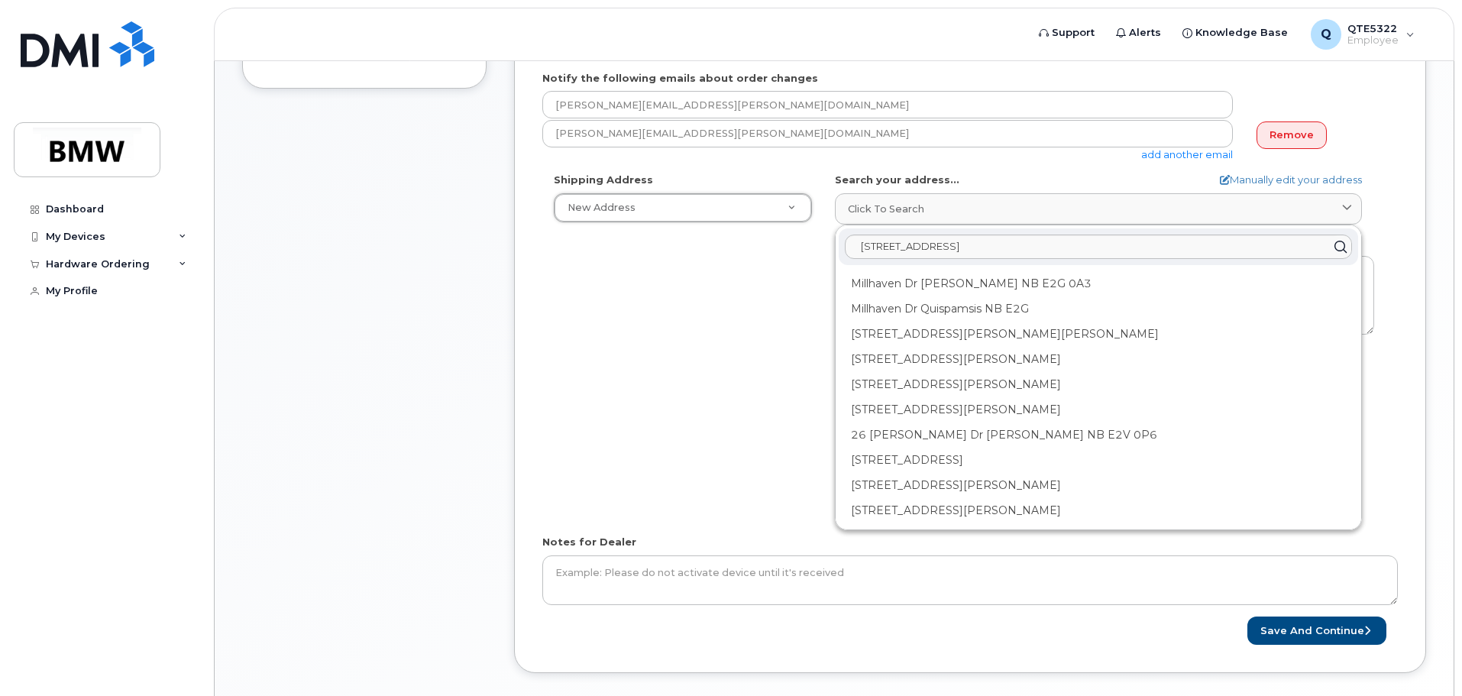
click at [969, 181] on div "Search your address... Manually edit your address Click to search 326 Milhaven …" at bounding box center [1104, 199] width 539 height 52
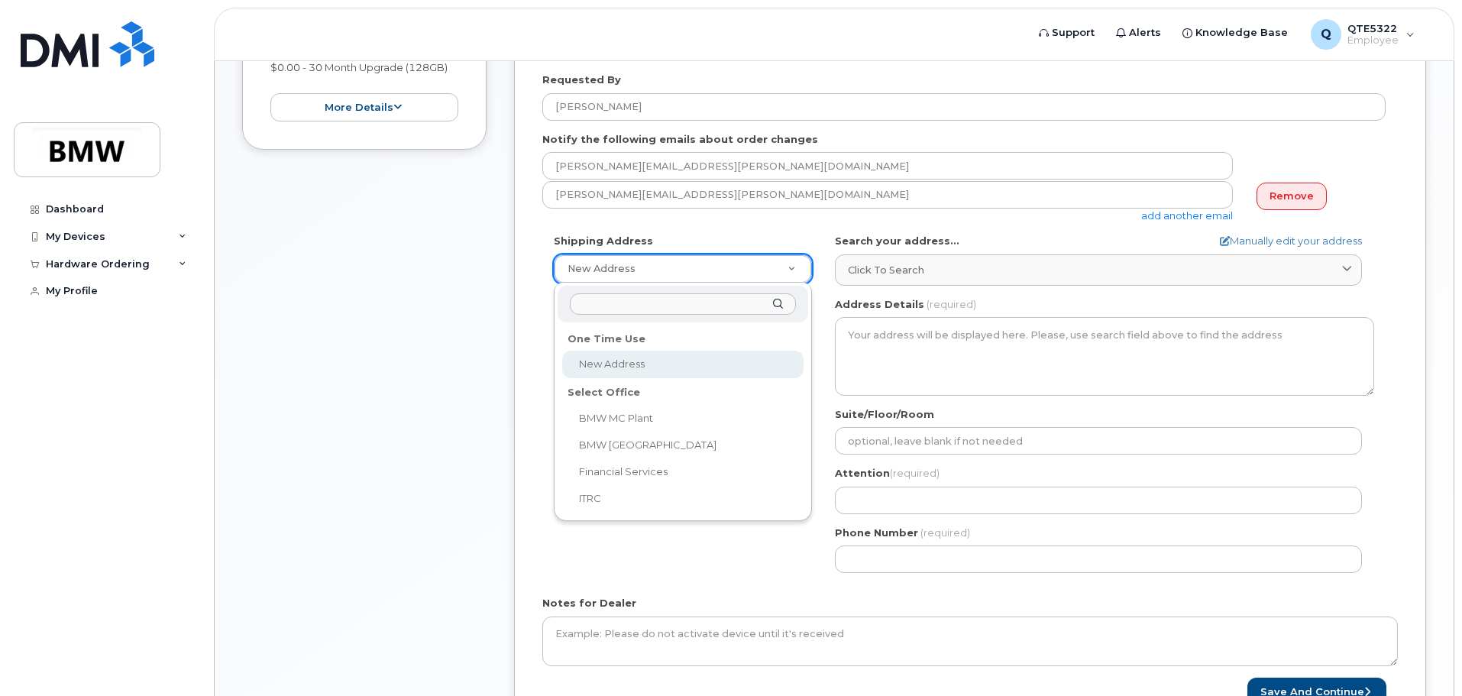
scroll to position [504, 0]
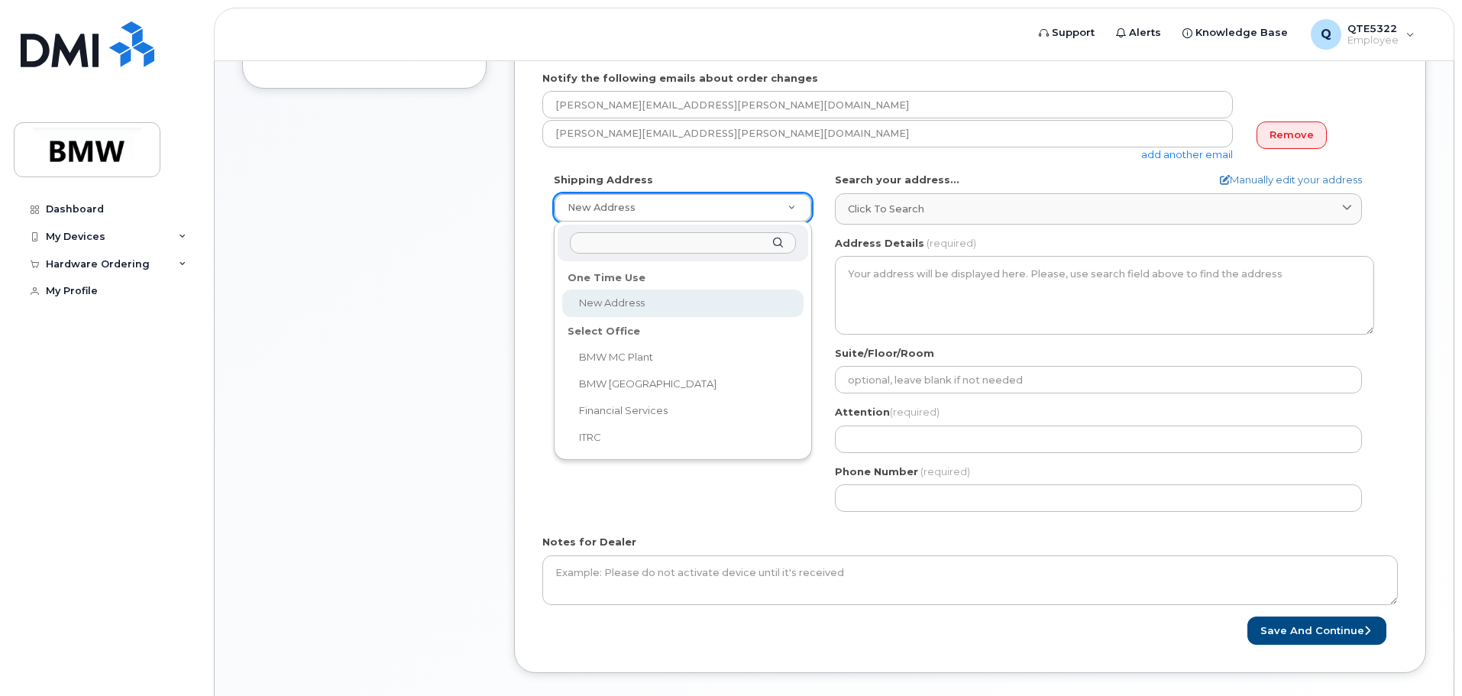
select select
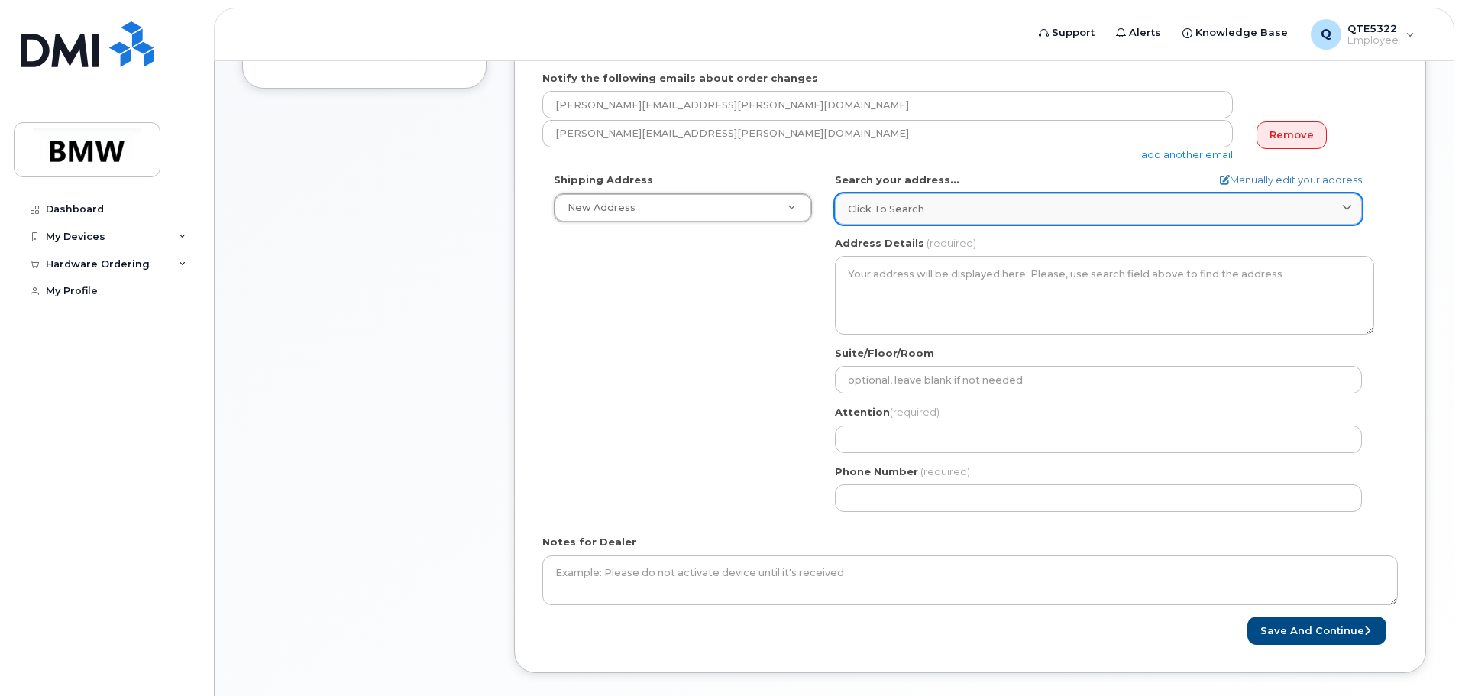
click at [934, 199] on link "Click to search" at bounding box center [1098, 208] width 527 height 31
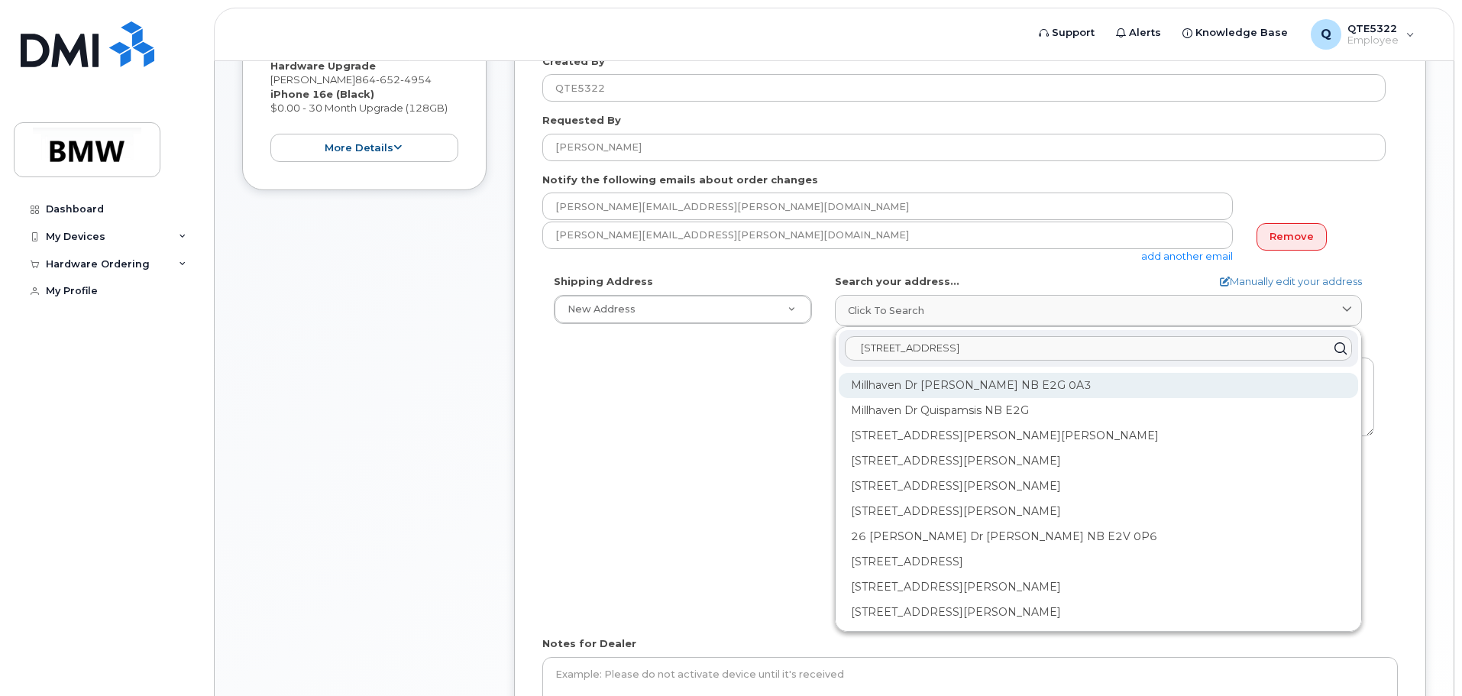
scroll to position [428, 0]
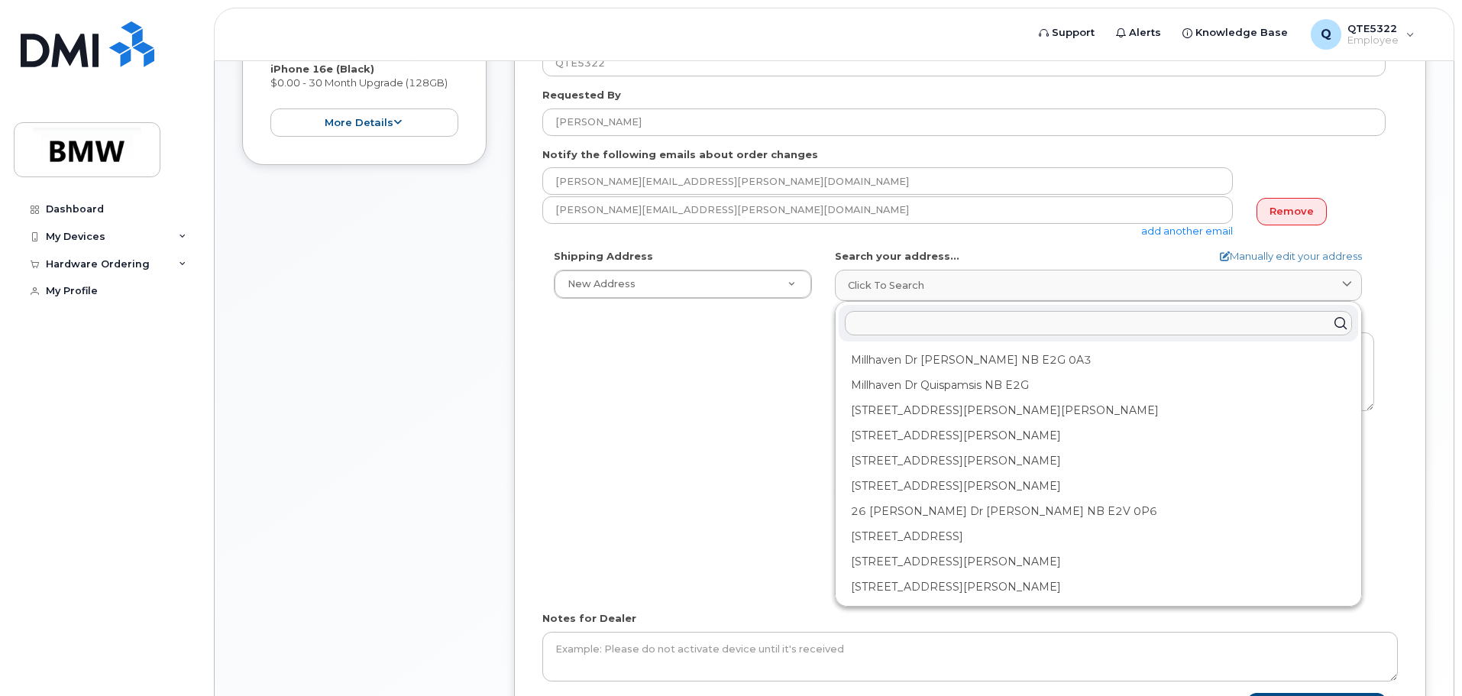
type input "="
click at [766, 423] on div "Shipping Address New Address New Address BMW MC Plant BMW North America Financi…" at bounding box center [964, 424] width 844 height 351
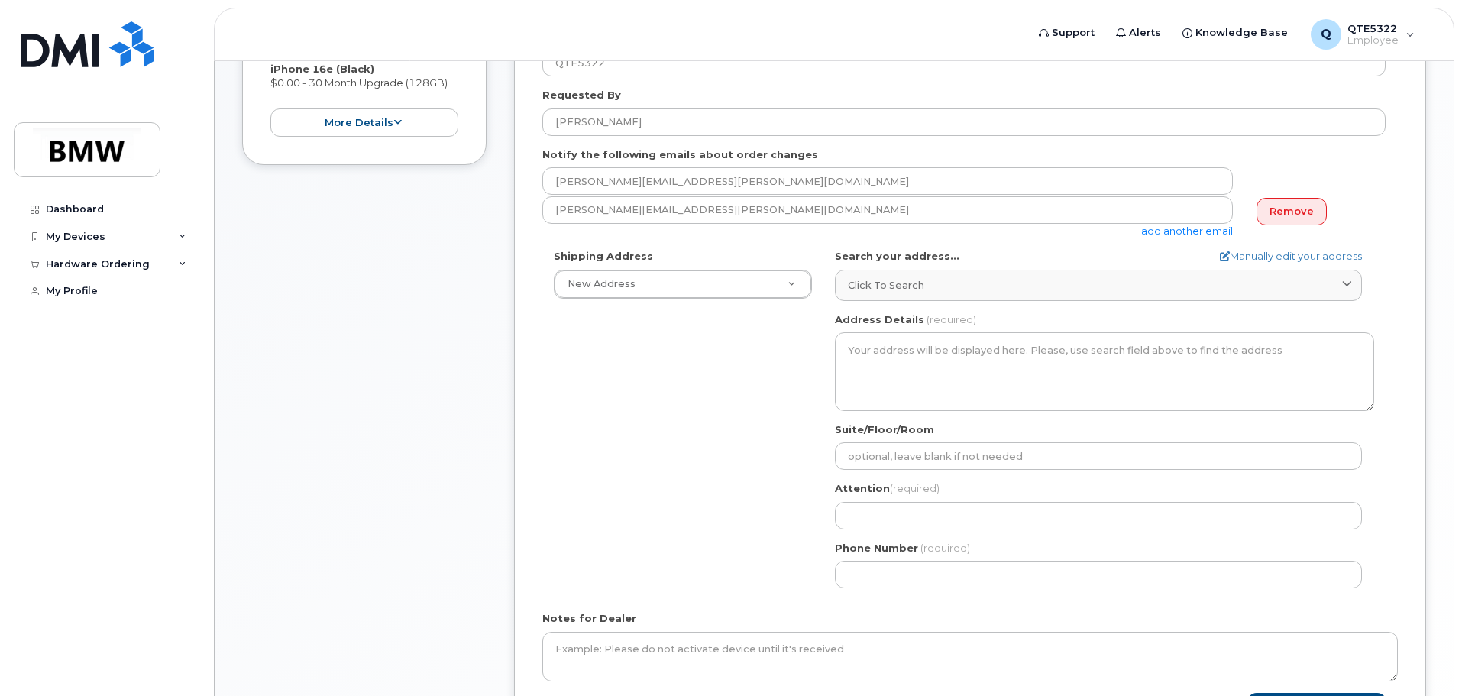
click at [791, 417] on div "Shipping Address New Address New Address BMW MC Plant BMW North America Financi…" at bounding box center [964, 424] width 844 height 351
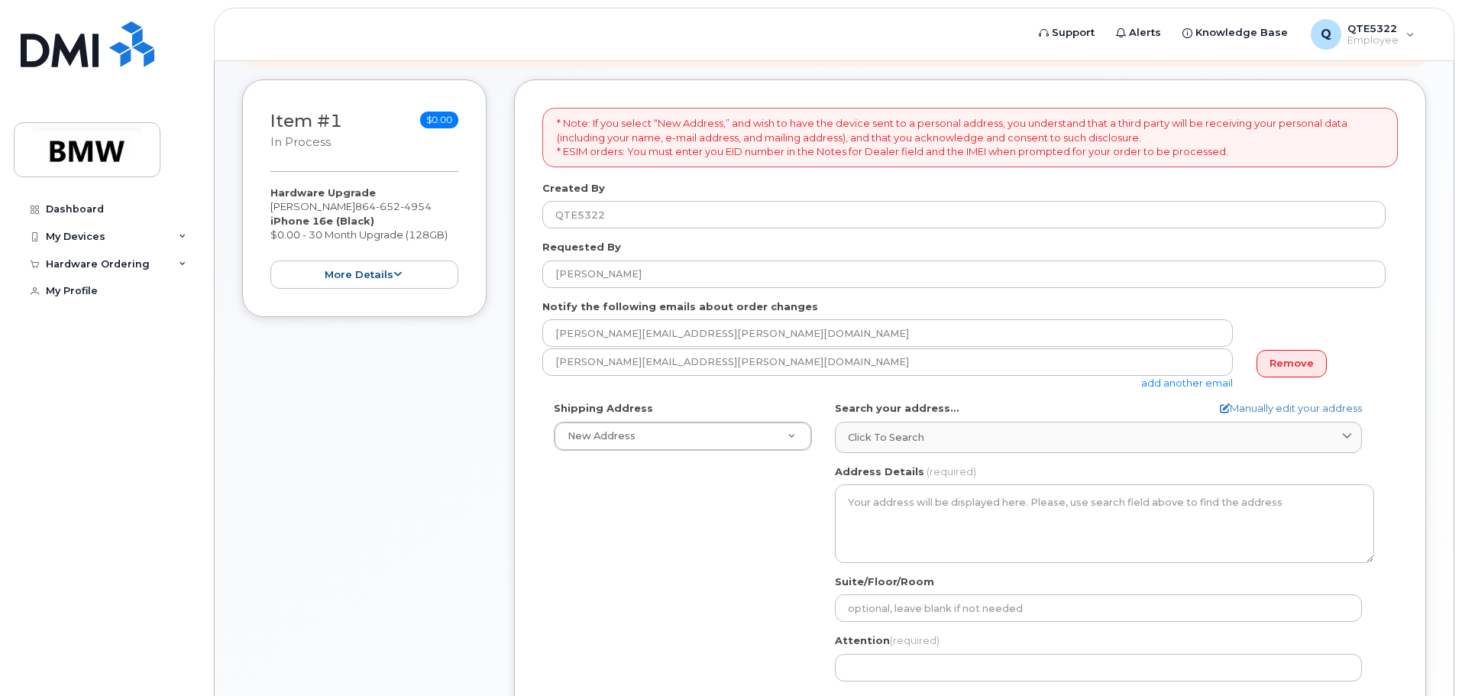
scroll to position [275, 0]
click at [390, 282] on button "more details" at bounding box center [364, 275] width 188 height 28
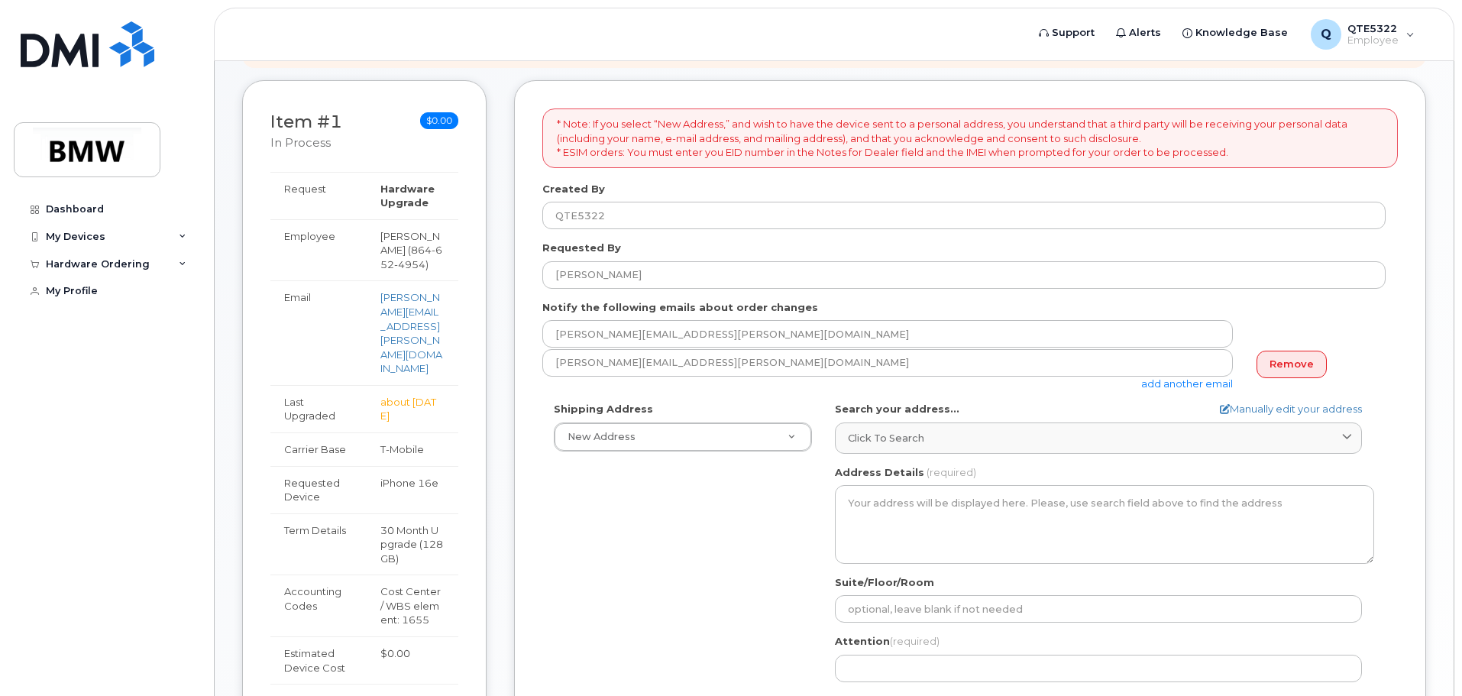
click at [491, 293] on div "Item #1 in process $0.00 Hardware Upgrade Samuel Payton 864 652 4954 iPhone 16e…" at bounding box center [834, 502] width 1184 height 845
click at [350, 108] on div "Item #1 in process $0.00 Hardware Upgrade Samuel Payton 864 652 4954 iPhone 16e…" at bounding box center [364, 485] width 244 height 811
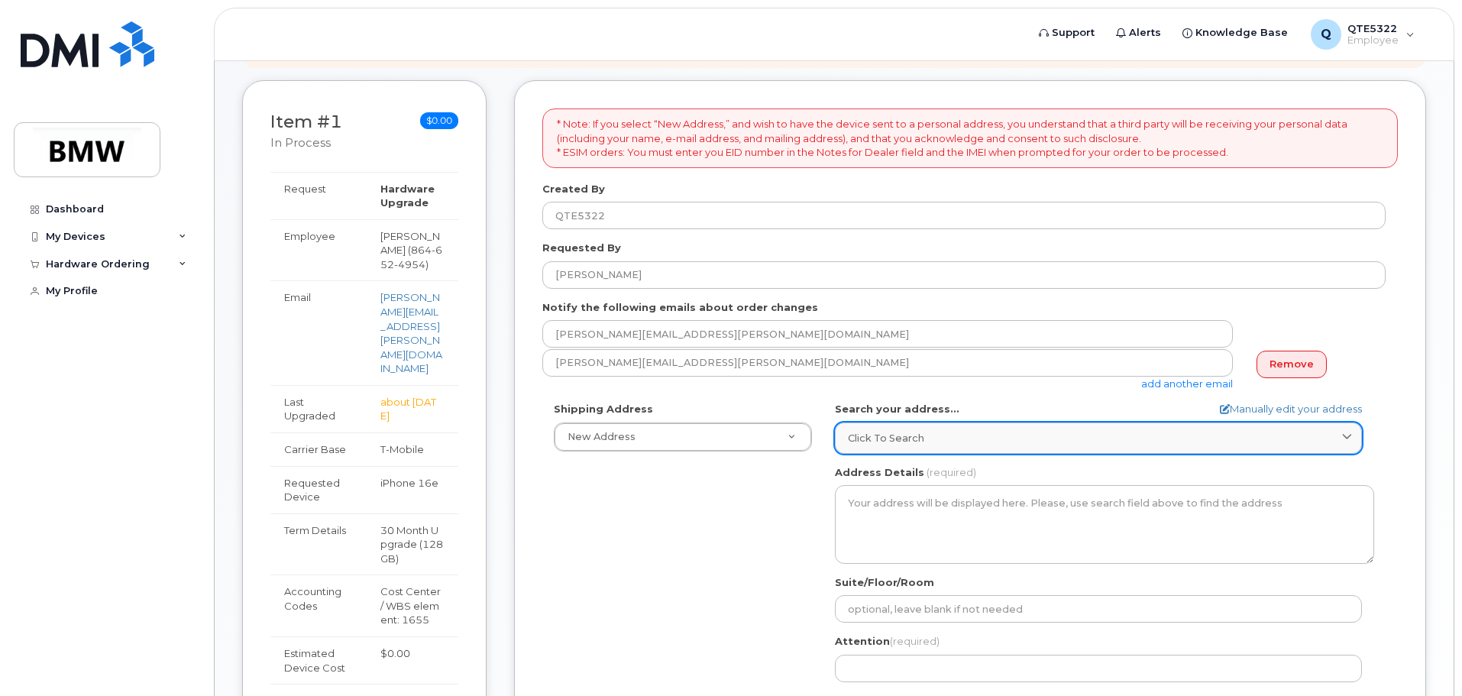
click at [1055, 437] on div "Click to search" at bounding box center [1098, 438] width 501 height 15
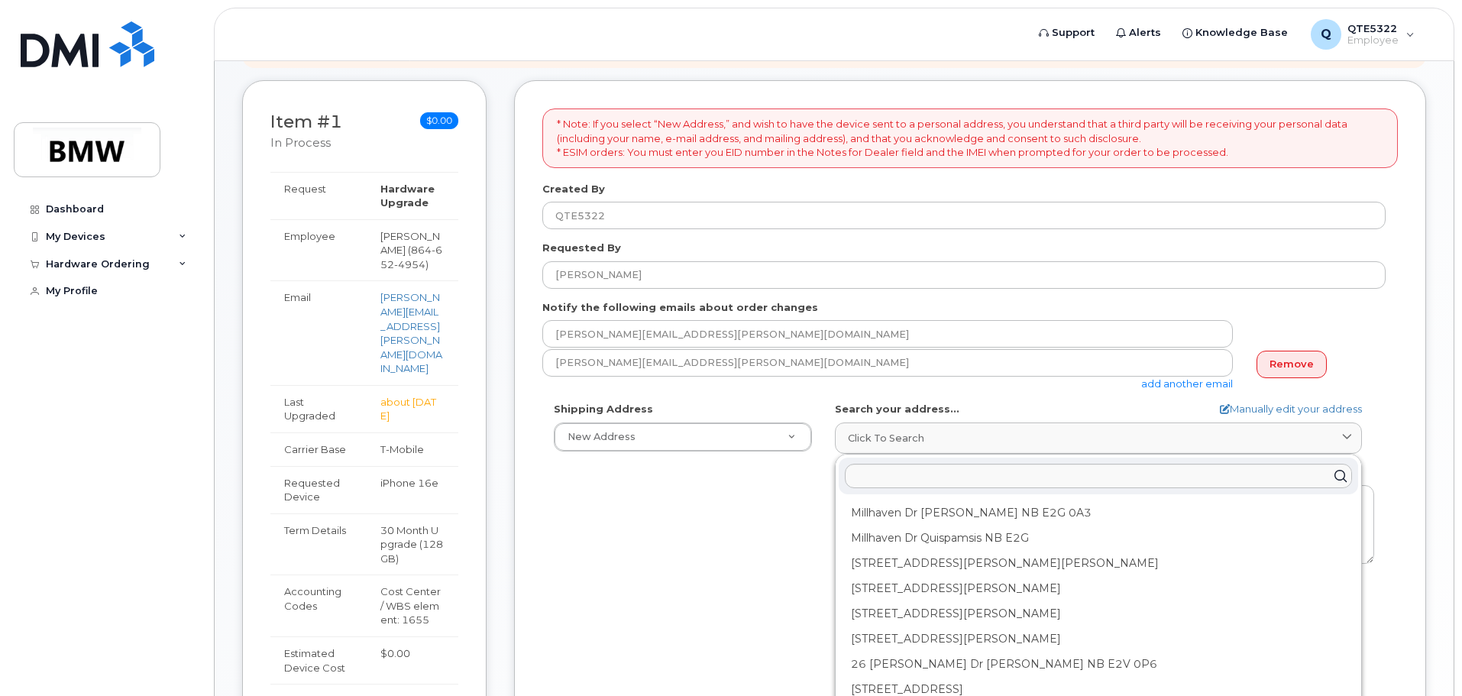
click at [649, 533] on div "Shipping Address New Address New Address BMW MC Plant BMW North America Financi…" at bounding box center [964, 577] width 844 height 351
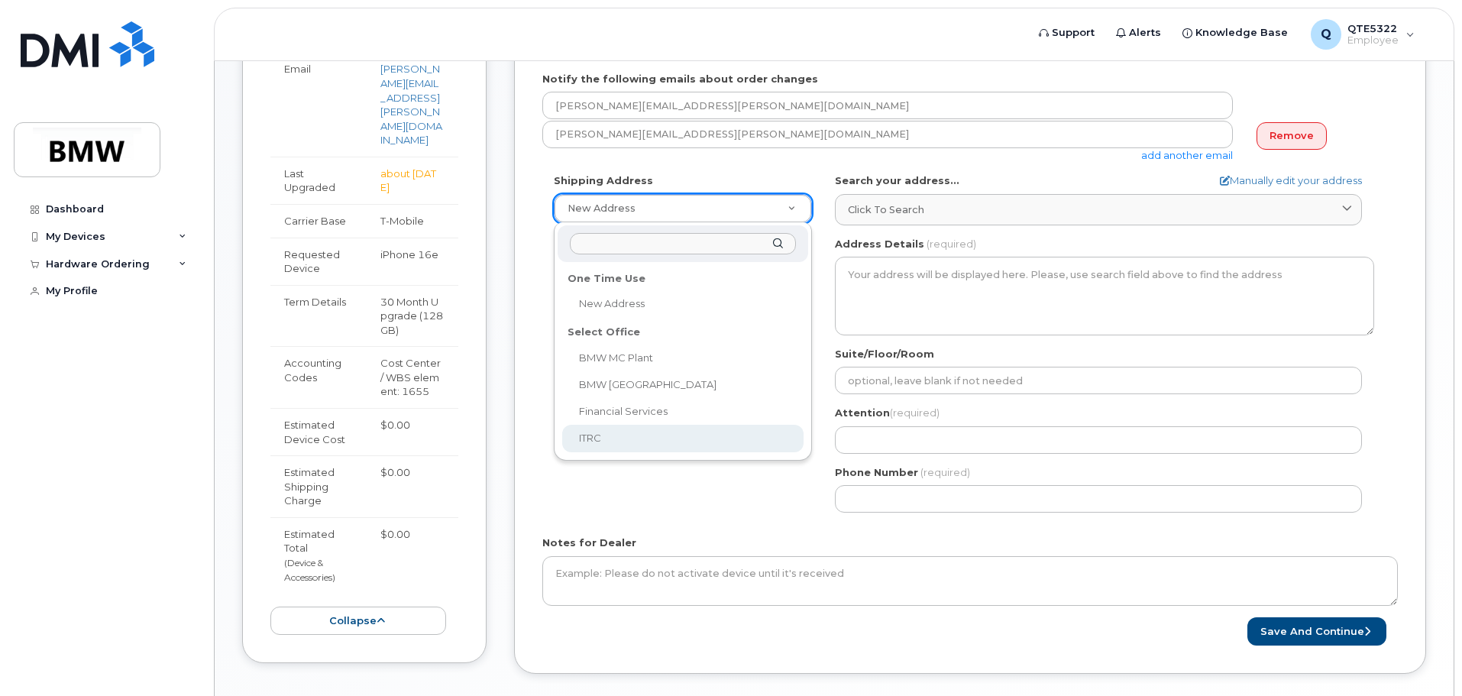
scroll to position [504, 0]
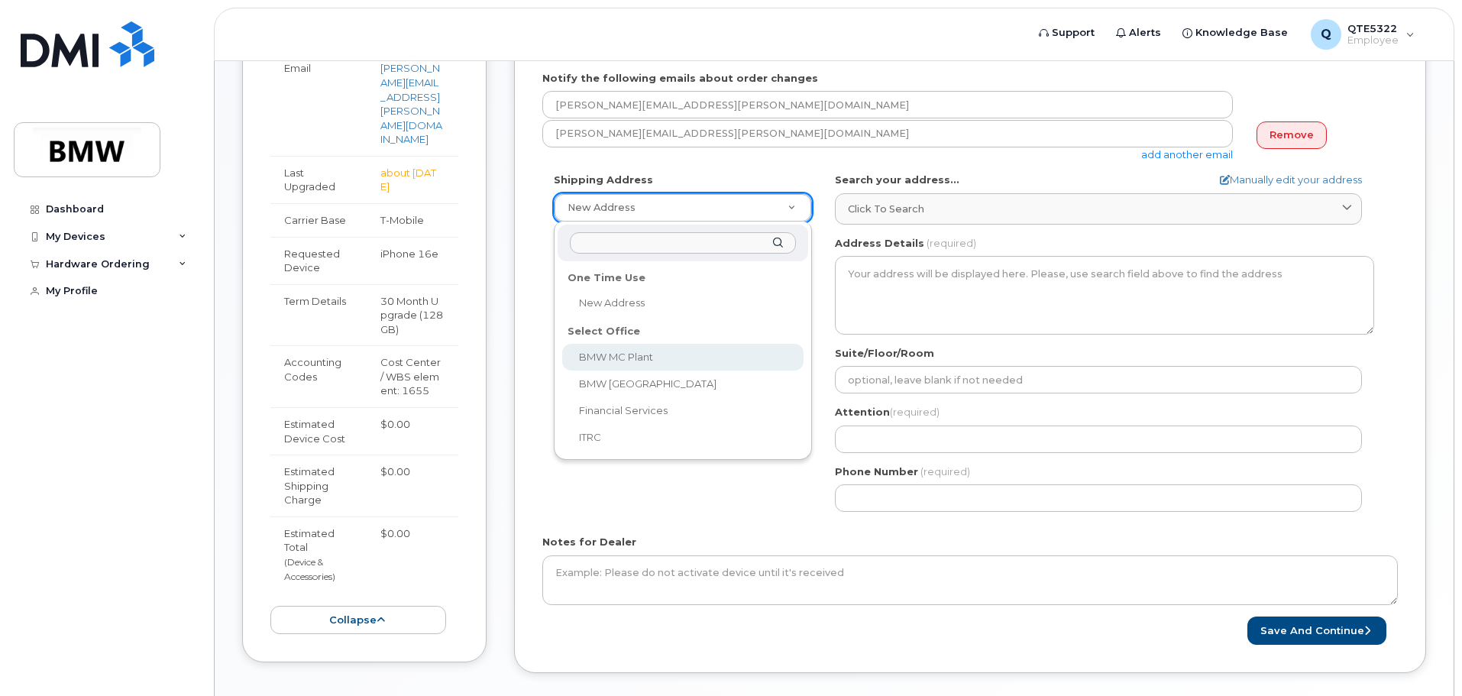
select select
type textarea "1400 Highway 101 S GREER SC 29651-6731 UNITED STATES Greer South Carolina 29651…"
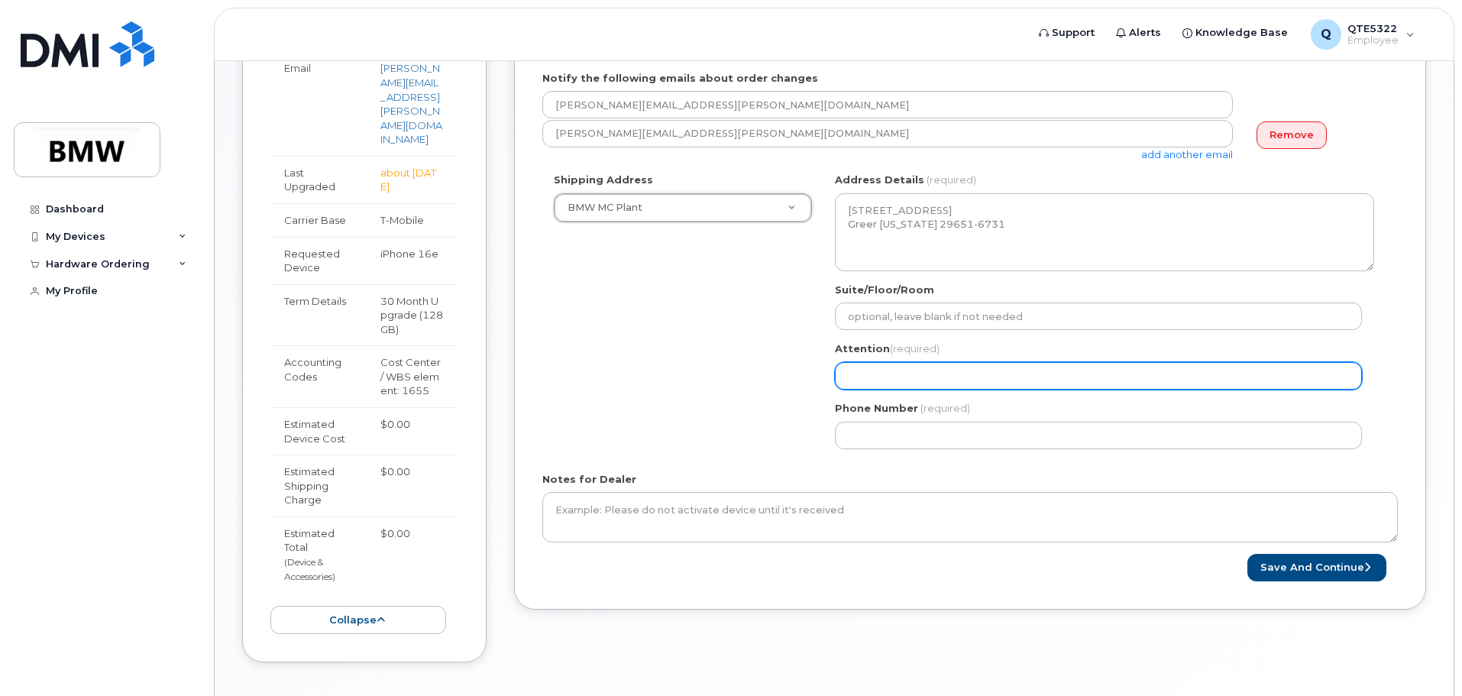
click at [922, 374] on input "Attention (required)" at bounding box center [1098, 376] width 527 height 28
select select
type input "S"
select select
type input "Sa"
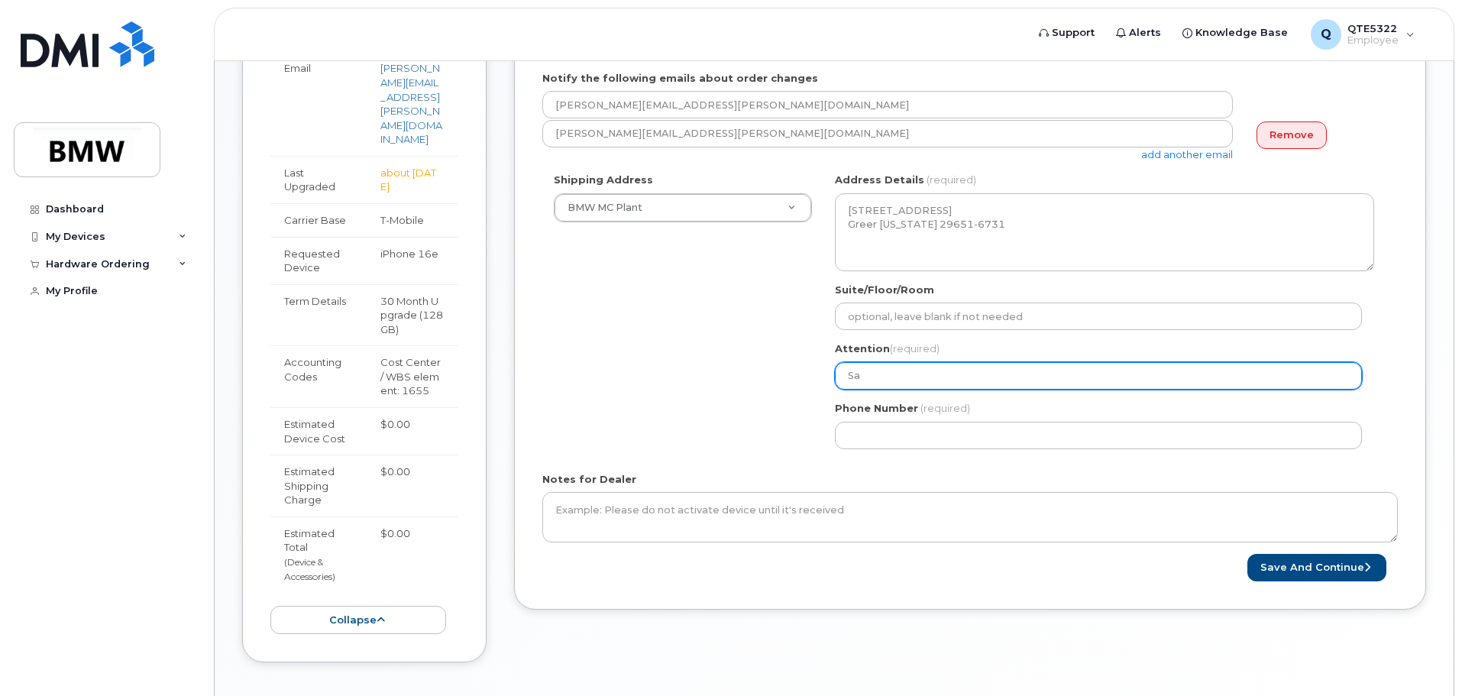
select select
type input "Sam"
select select
type input "Sam P"
select select
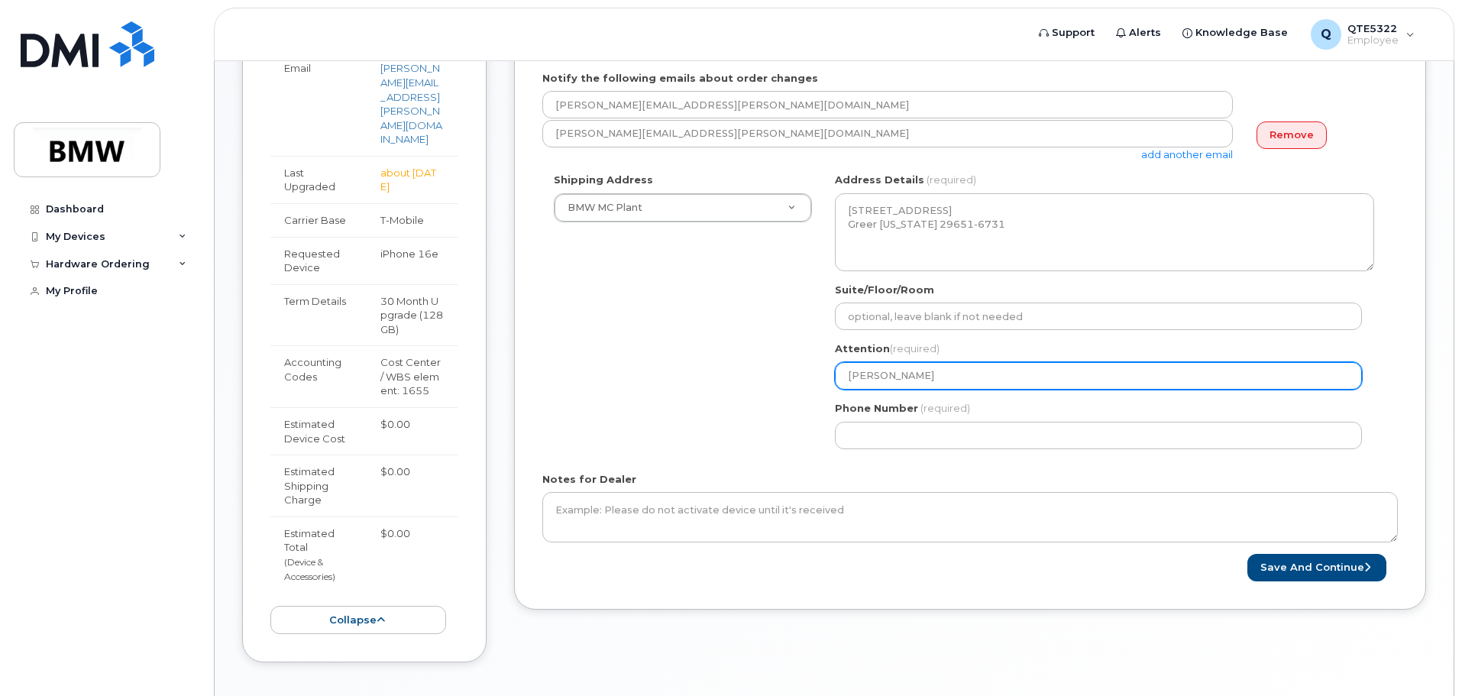
type input "Sam PA"
select select
type input "Sam PAy"
select select
type input "Sam PAyt"
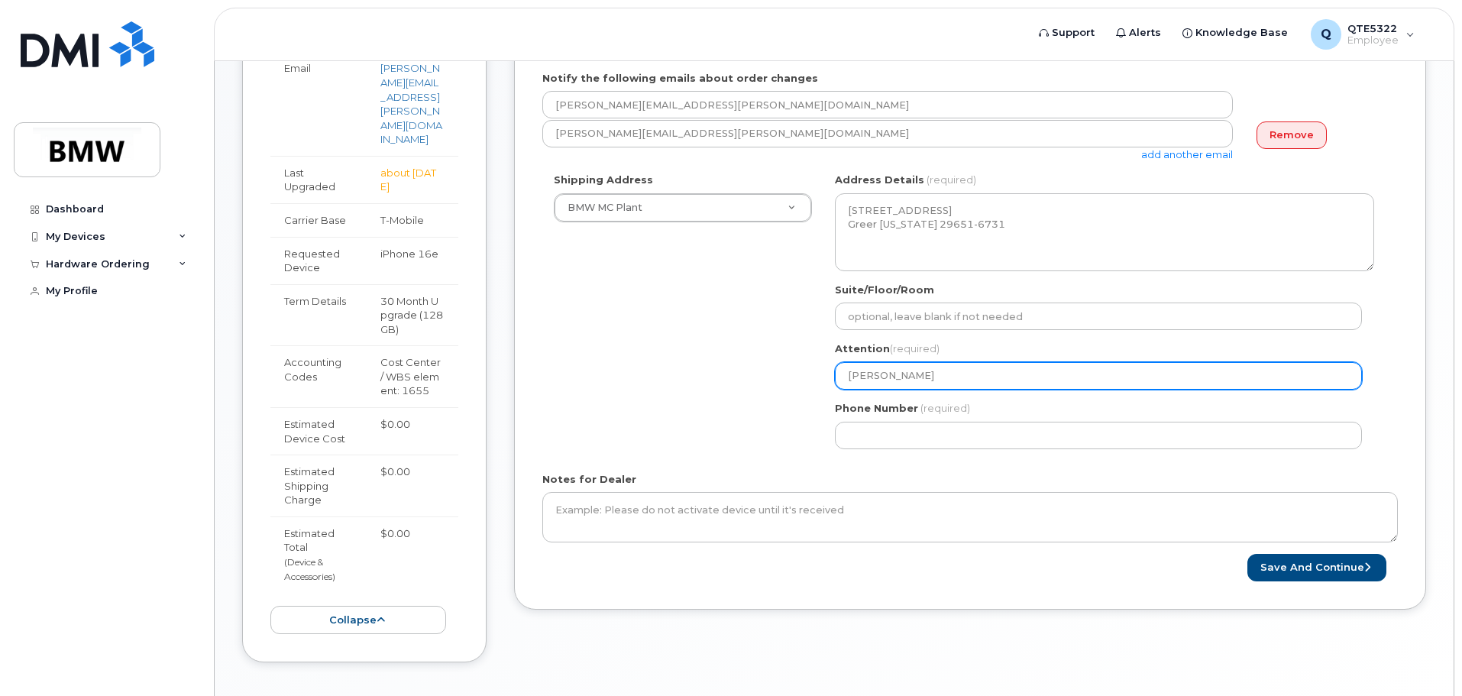
select select
type input "Sam PAyto"
select select
type input "Sam PAyton"
drag, startPoint x: 886, startPoint y: 380, endPoint x: 905, endPoint y: 391, distance: 21.9
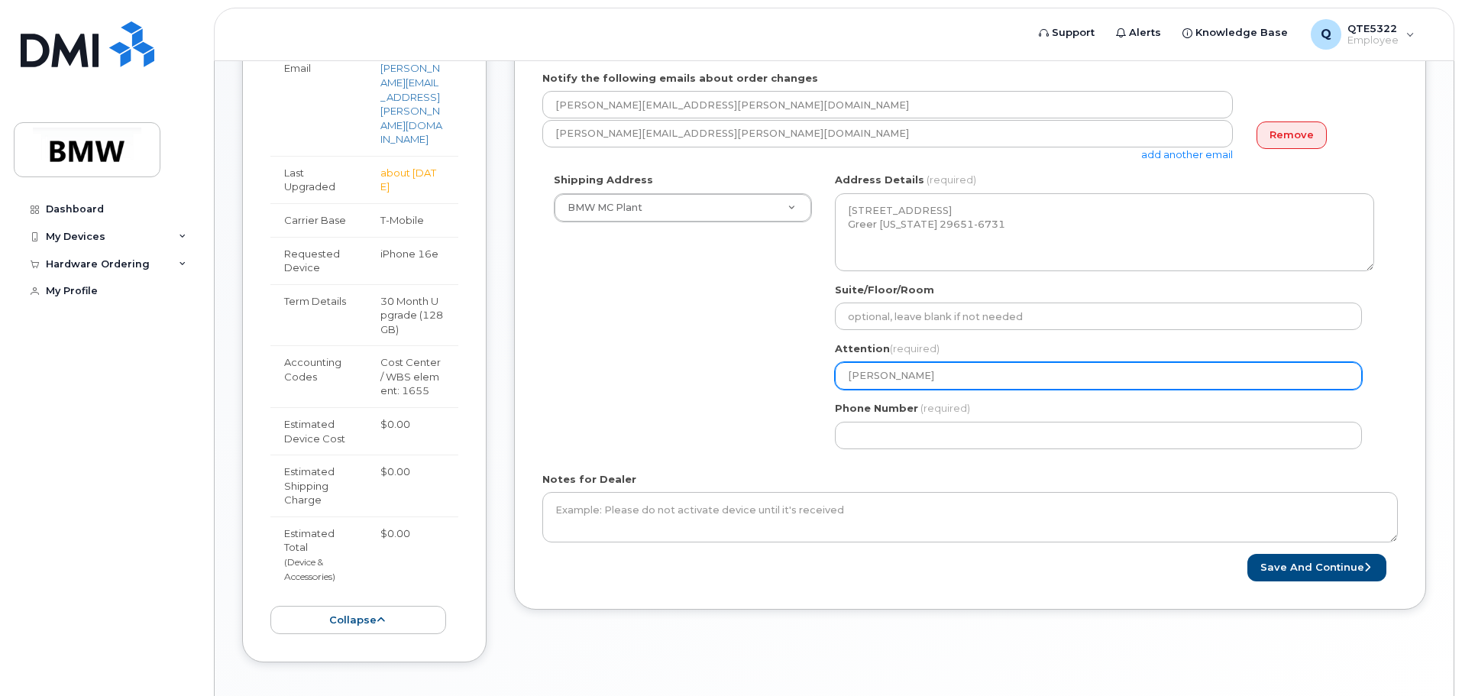
click at [886, 380] on input "Sam PAyton" at bounding box center [1098, 376] width 527 height 28
select select
type input "Sam Pyton"
select select
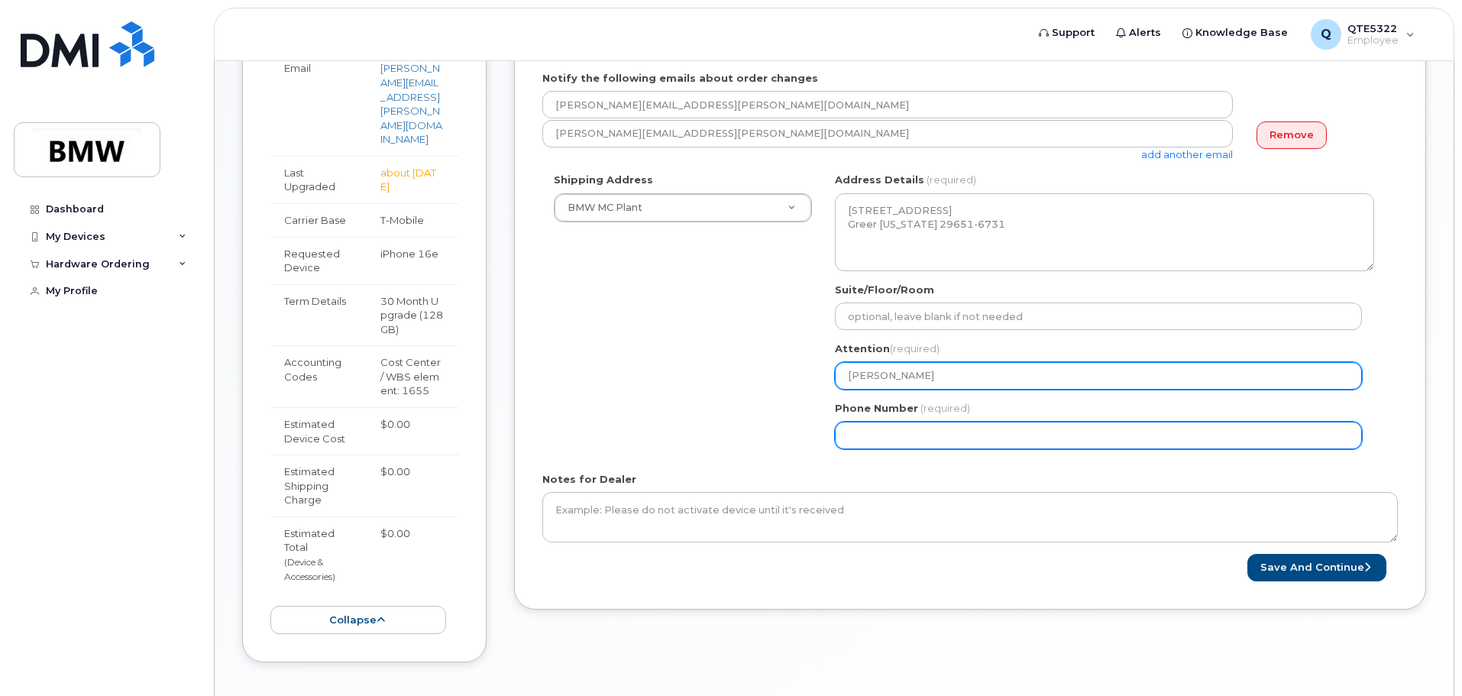
type input "Sam Payton"
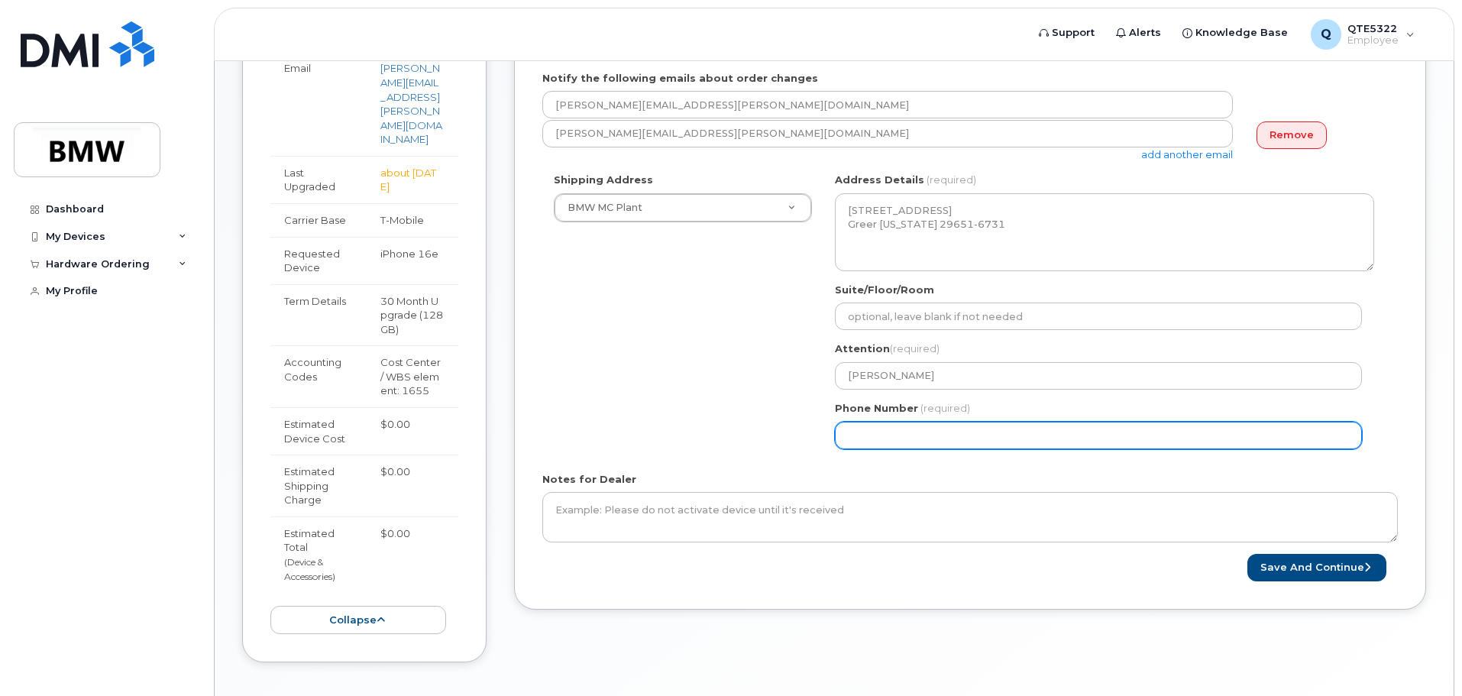
click at [1035, 440] on input "Phone Number" at bounding box center [1098, 436] width 527 height 28
select select
type input "864278377"
select select
type input "8642783776"
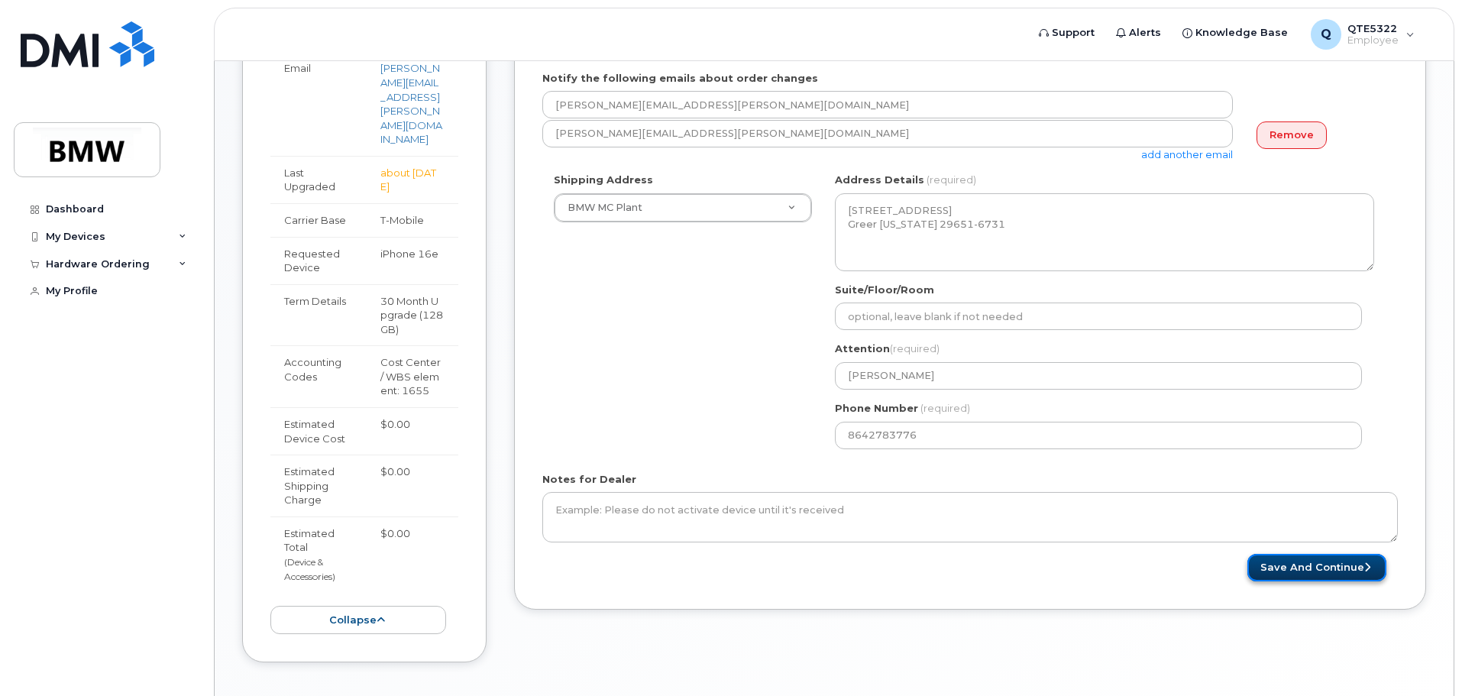
click at [1322, 568] on button "Save and Continue" at bounding box center [1317, 568] width 139 height 28
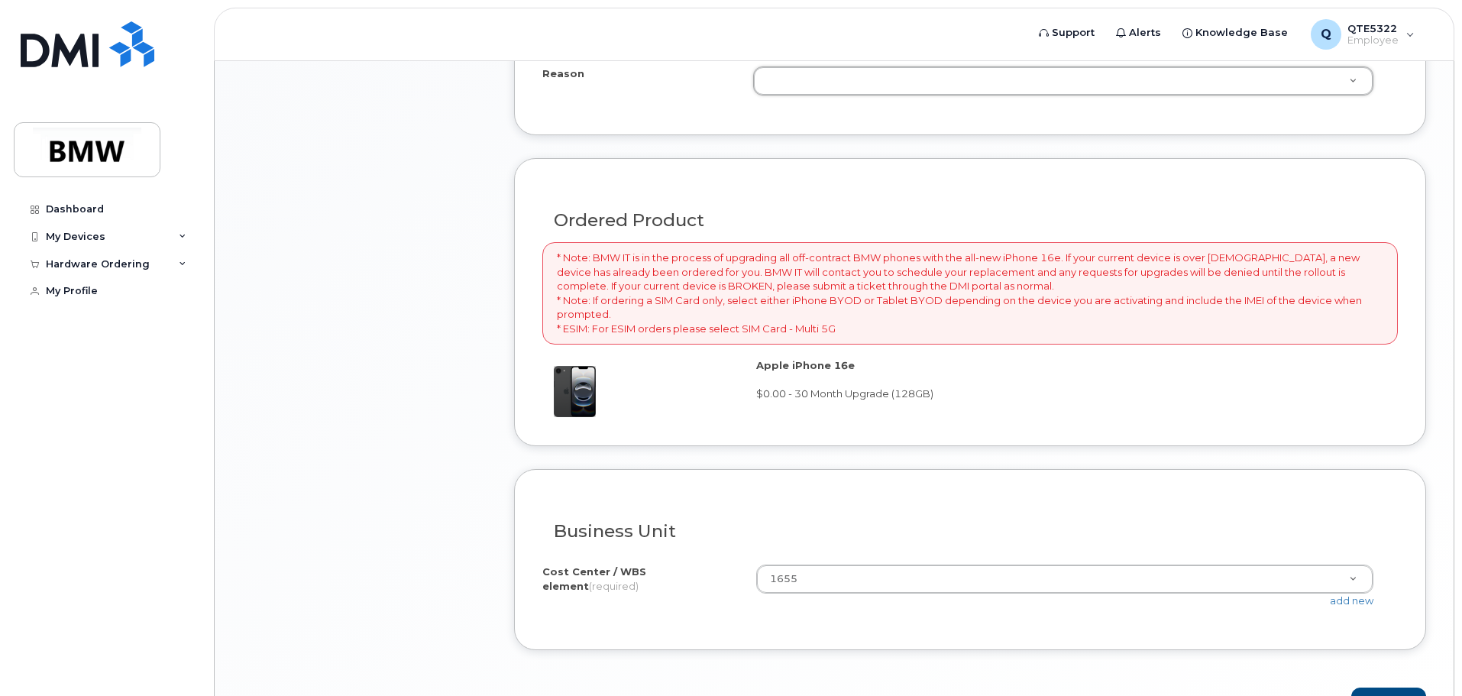
scroll to position [1228, 0]
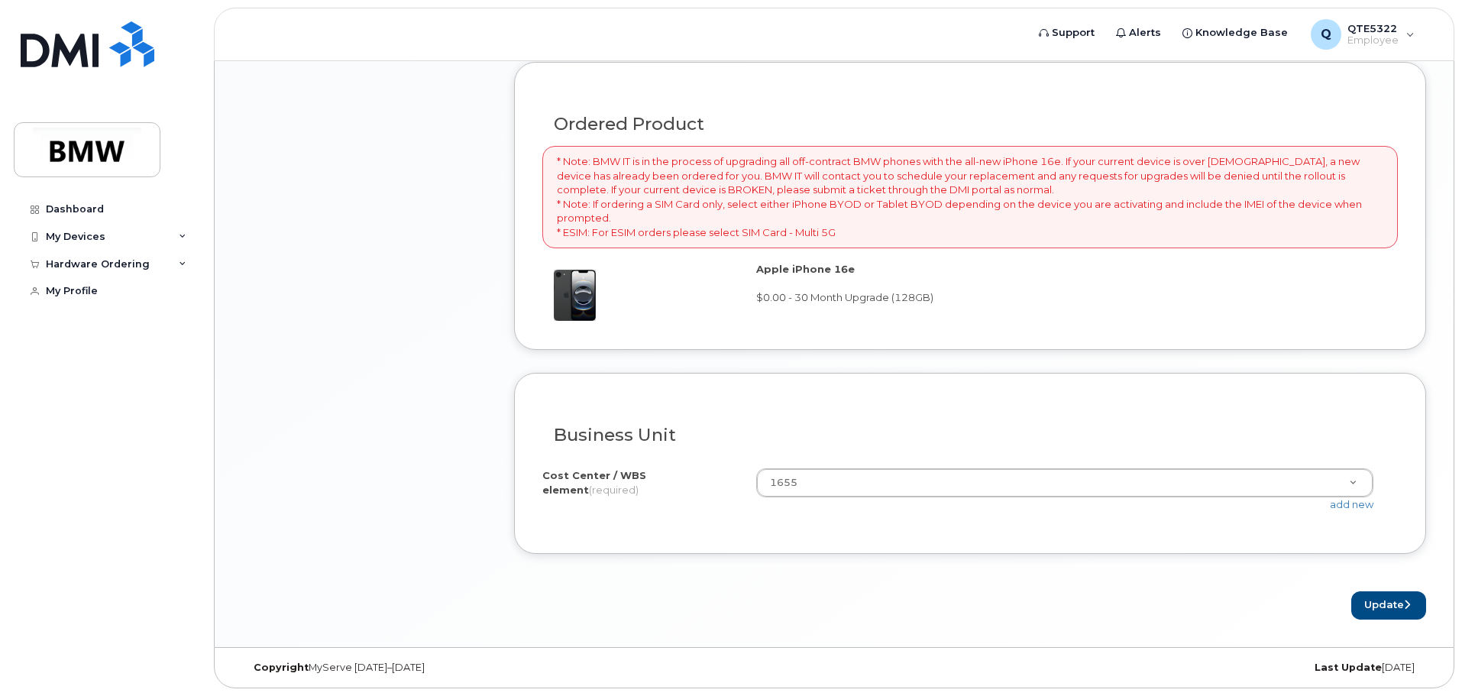
click at [1065, 278] on div "Apple iPhone 16e $0.00 - 30 Month Upgrade (128GB)" at bounding box center [1071, 283] width 630 height 43
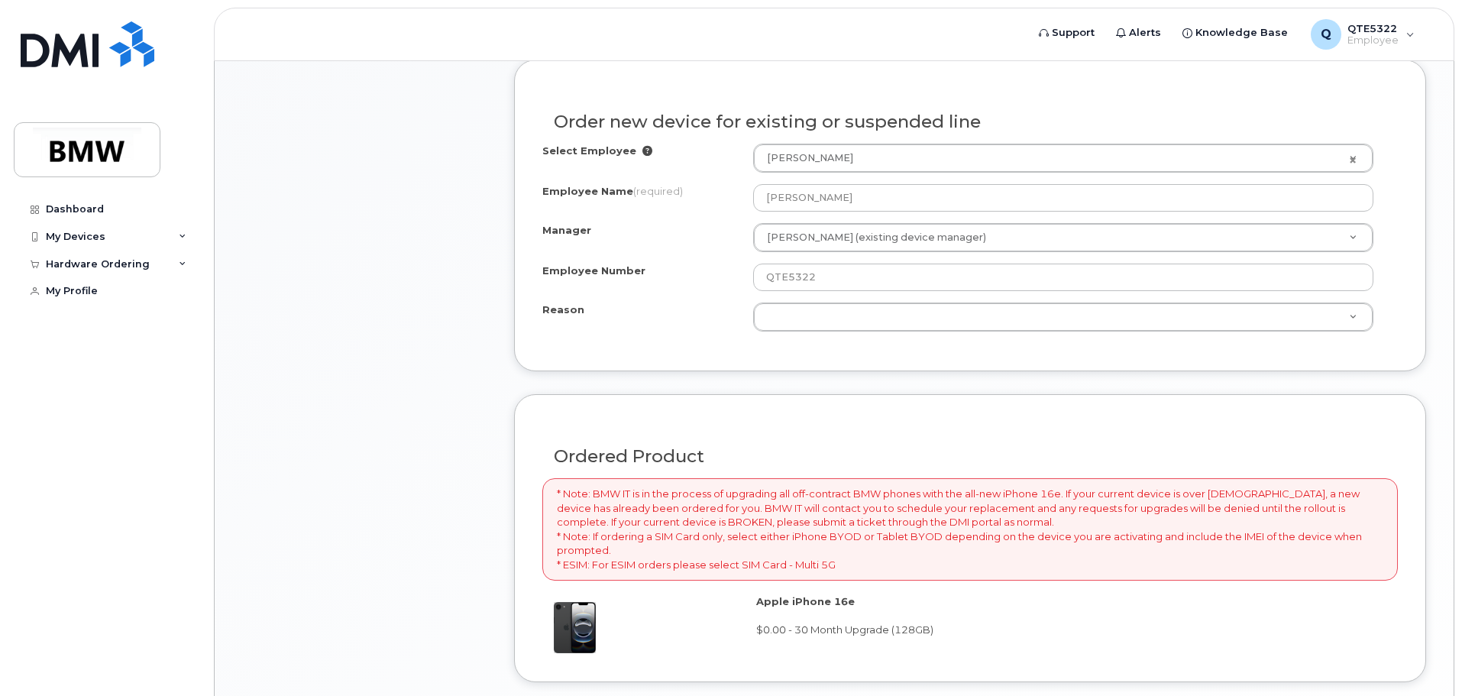
scroll to position [922, 0]
